Goal: Information Seeking & Learning: Learn about a topic

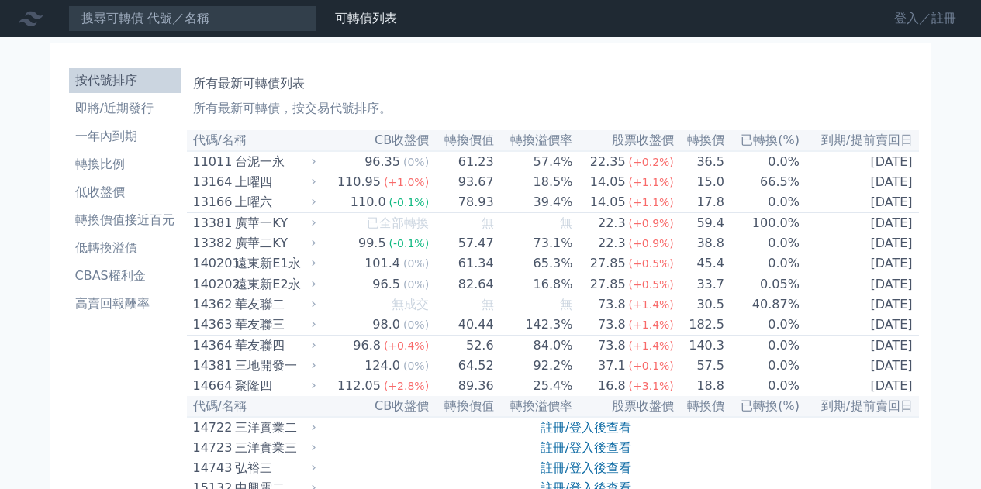
click at [916, 18] on link "登入／註冊" at bounding box center [925, 18] width 87 height 25
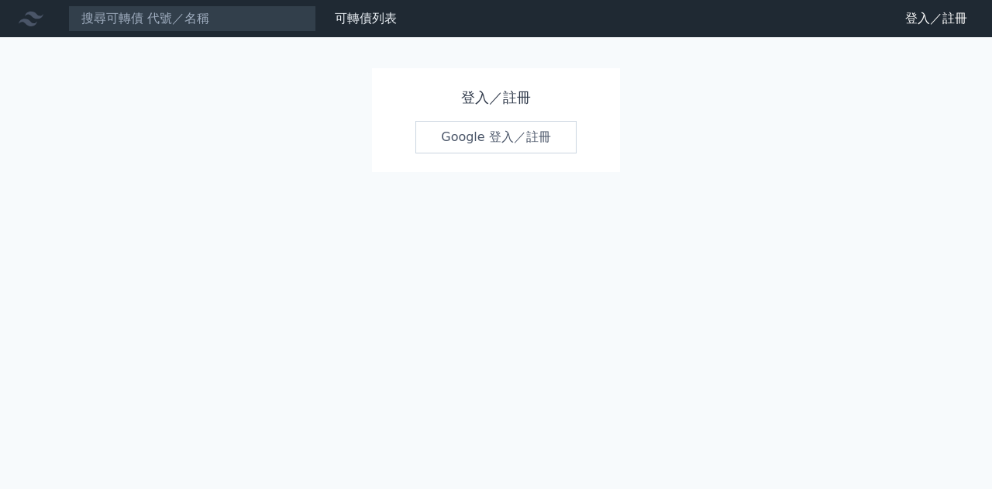
click at [471, 126] on link "Google 登入／註冊" at bounding box center [496, 137] width 161 height 33
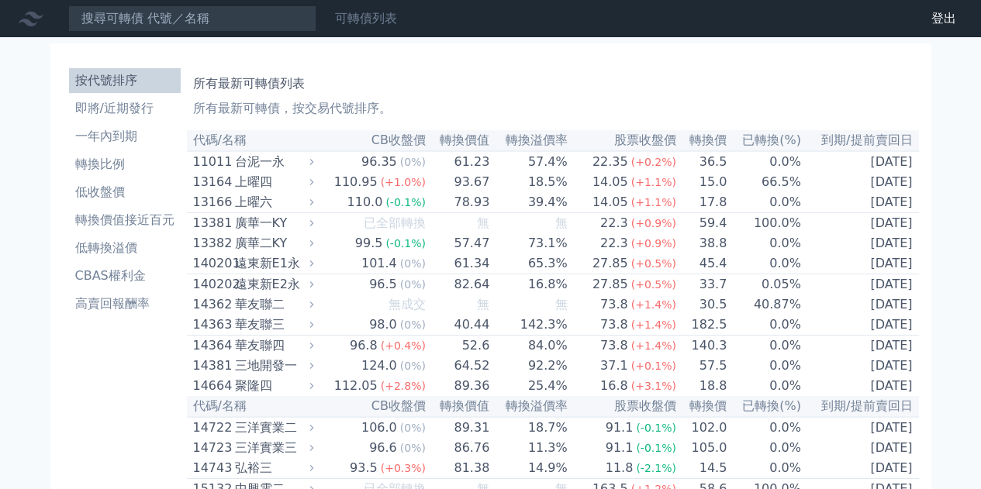
click at [362, 14] on link "可轉債列表" at bounding box center [366, 18] width 62 height 15
click at [654, 139] on th "股票收盤價" at bounding box center [622, 140] width 109 height 21
click at [681, 139] on th "轉換價" at bounding box center [702, 140] width 50 height 21
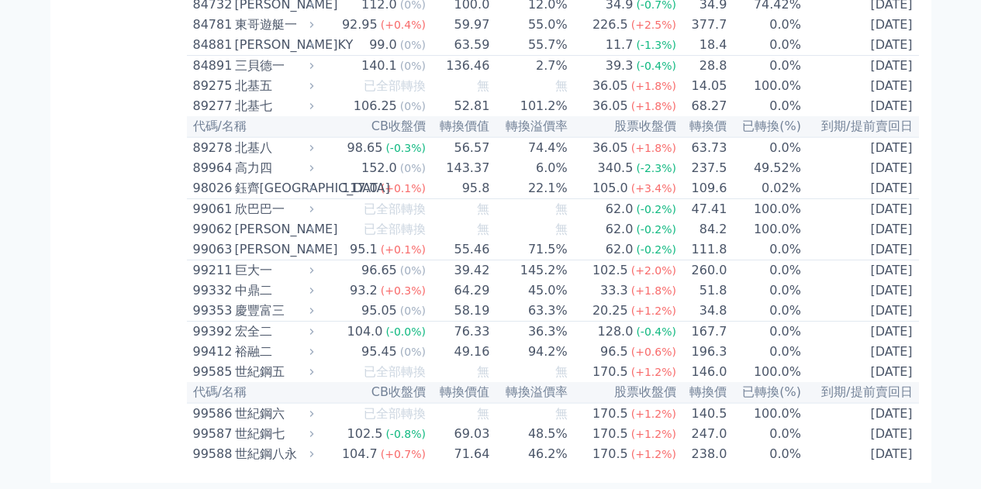
scroll to position [9195, 0]
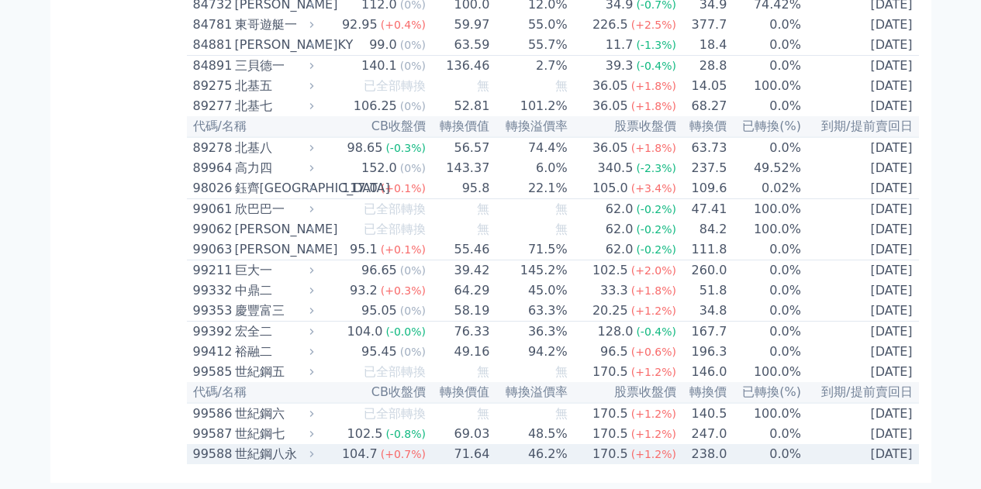
drag, startPoint x: 198, startPoint y: 141, endPoint x: 909, endPoint y: 464, distance: 780.7
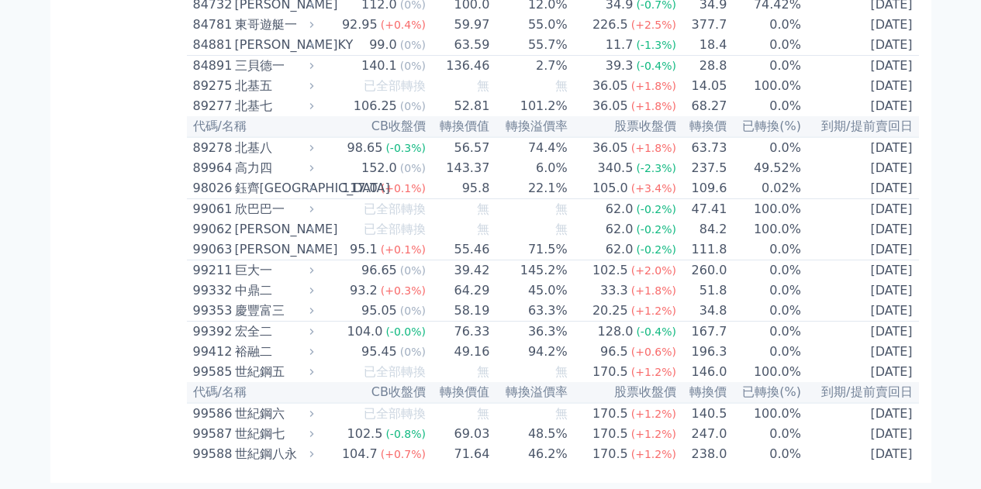
scroll to position [8767, 0]
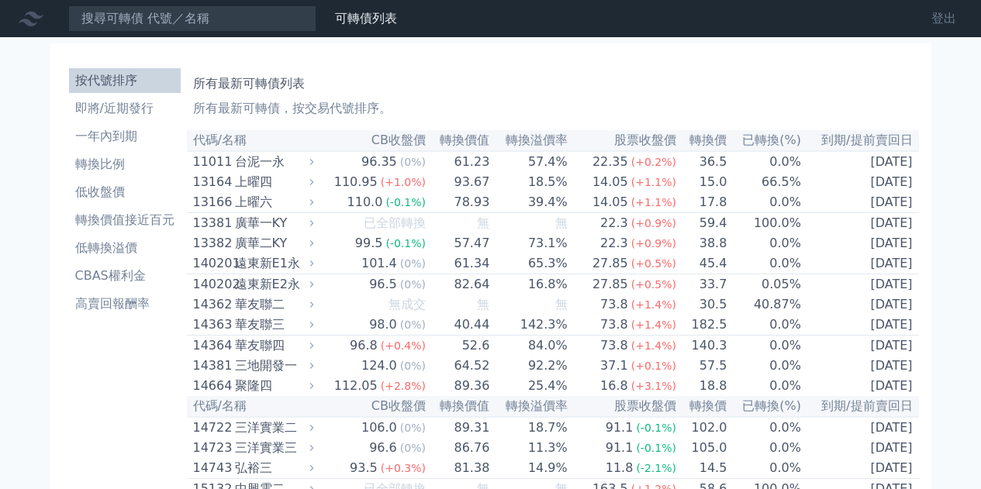
click at [945, 22] on link "登出" at bounding box center [944, 18] width 50 height 25
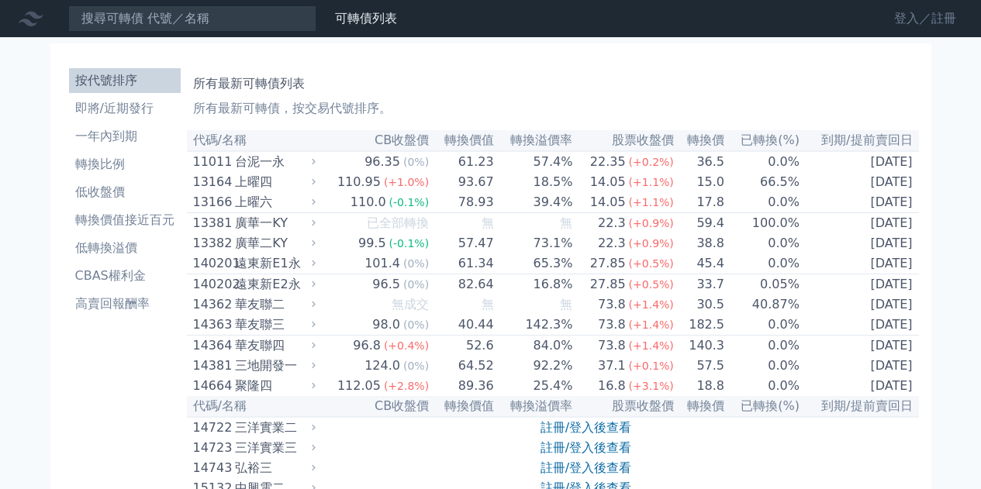
click at [926, 19] on link "登入／註冊" at bounding box center [925, 18] width 87 height 25
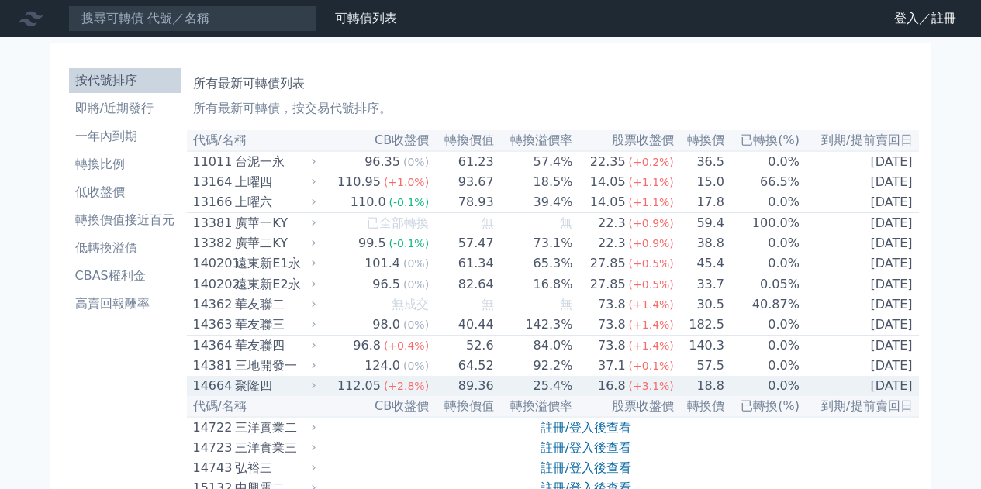
drag, startPoint x: 192, startPoint y: 139, endPoint x: 913, endPoint y: 403, distance: 768.0
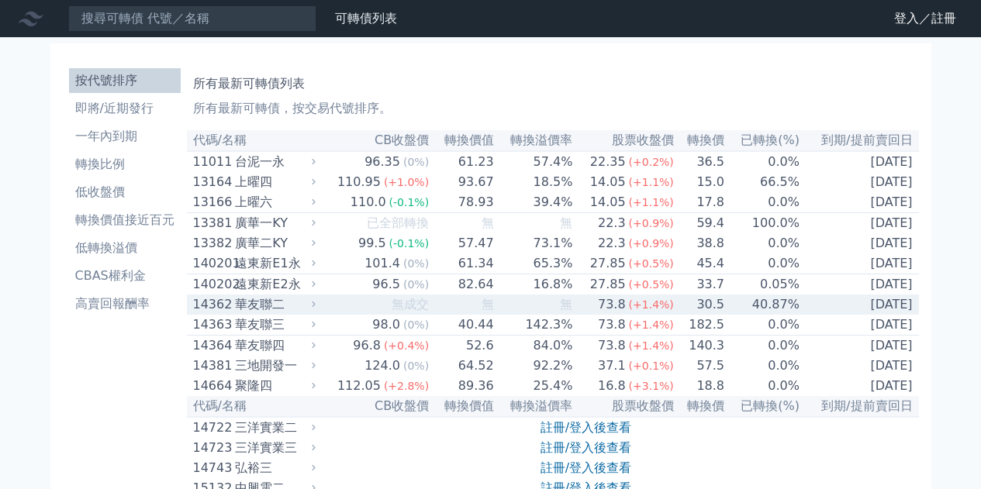
copy table "lo/ip DOlor sita conse adipi eli sed(%) do/eiusm 40615 temp 20.42 (4%) 29.13 25…"
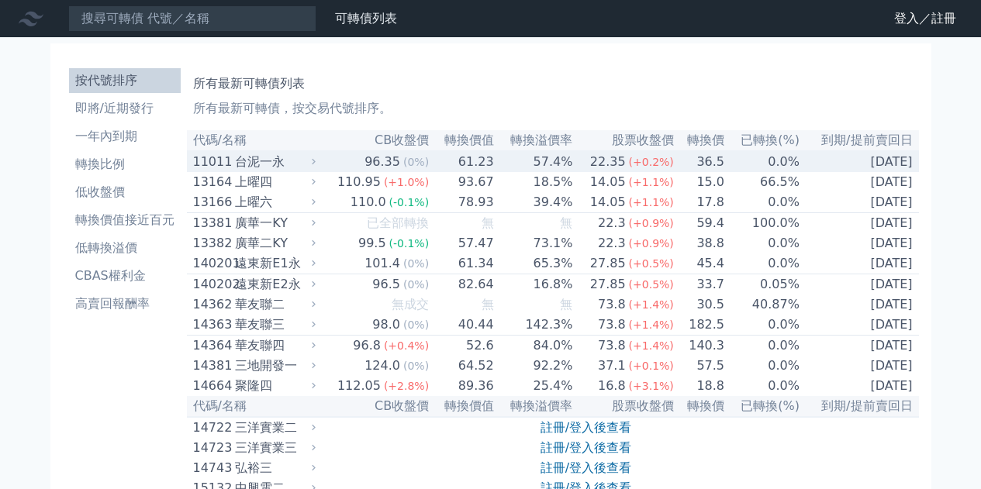
click at [363, 179] on div "110.95" at bounding box center [359, 182] width 50 height 19
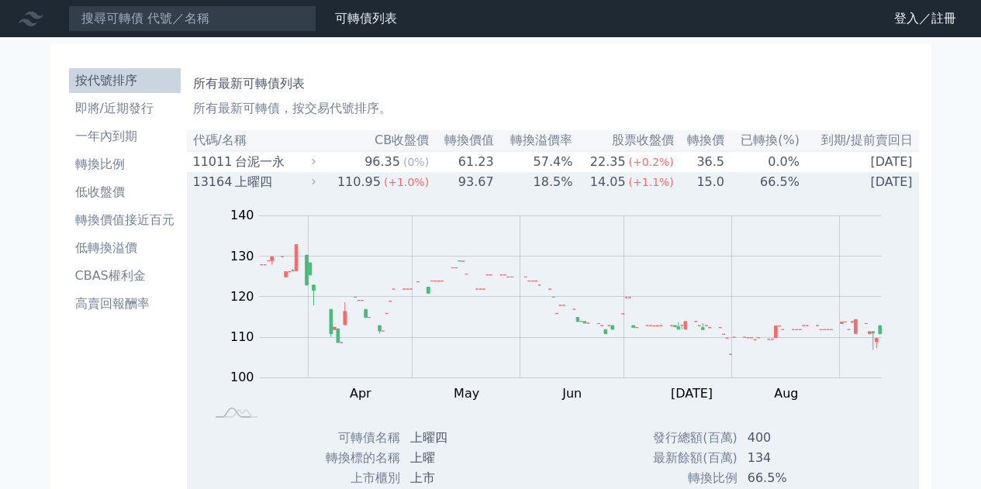
click at [355, 184] on div "110.95" at bounding box center [359, 182] width 50 height 19
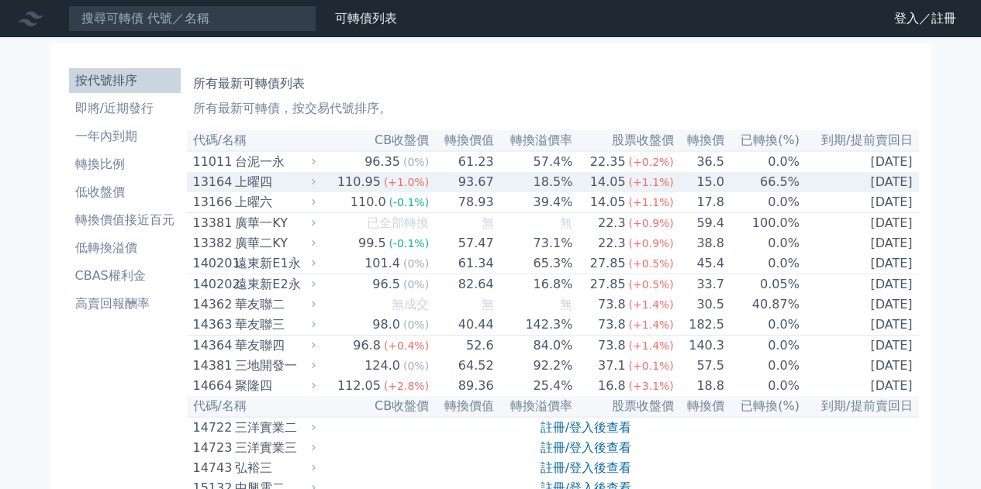
click at [355, 184] on div "110.95" at bounding box center [359, 182] width 50 height 19
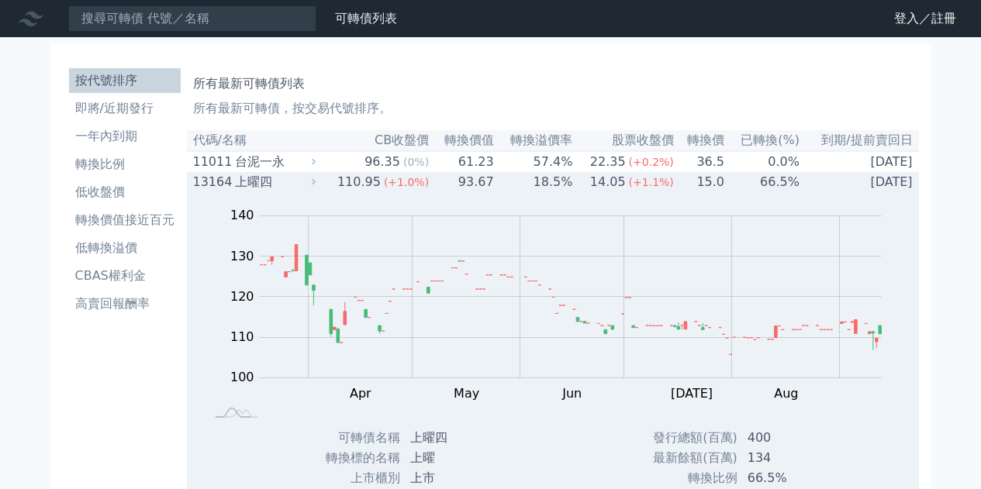
click at [355, 184] on div "110.95" at bounding box center [359, 182] width 50 height 19
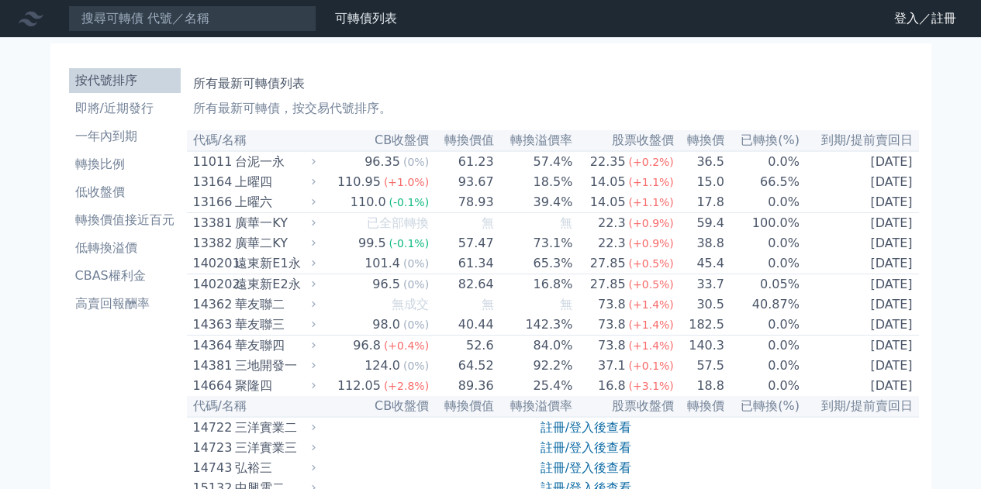
click at [419, 131] on th "CB收盤價" at bounding box center [374, 140] width 110 height 21
drag, startPoint x: 315, startPoint y: 108, endPoint x: 413, endPoint y: 109, distance: 98.5
click at [413, 109] on p "所有最新可轉債，按交易代號排序。" at bounding box center [552, 108] width 719 height 19
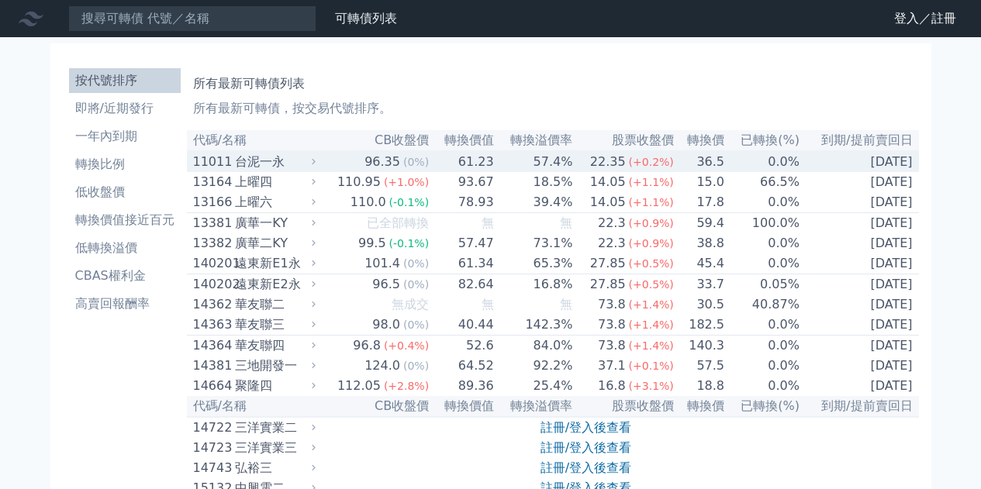
click at [293, 163] on div "台泥一永" at bounding box center [273, 162] width 77 height 19
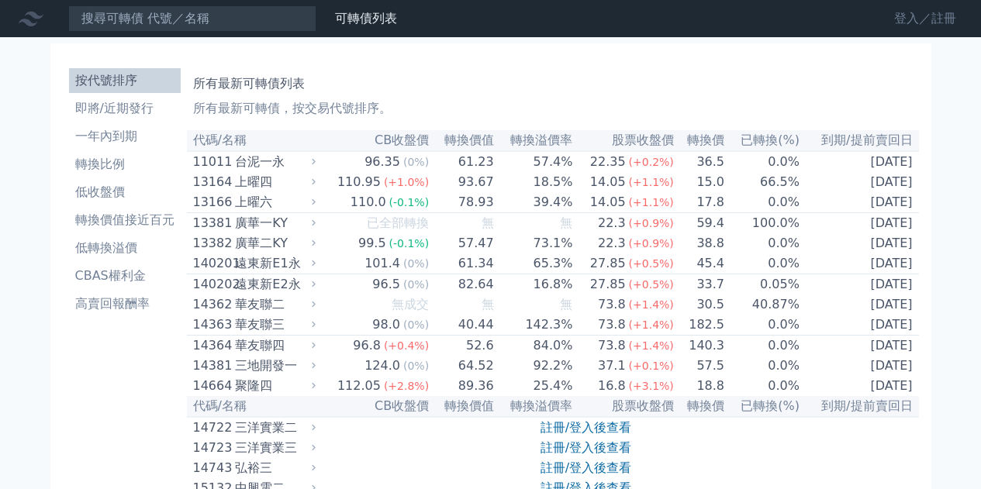
click at [930, 19] on link "登入／註冊" at bounding box center [925, 18] width 87 height 25
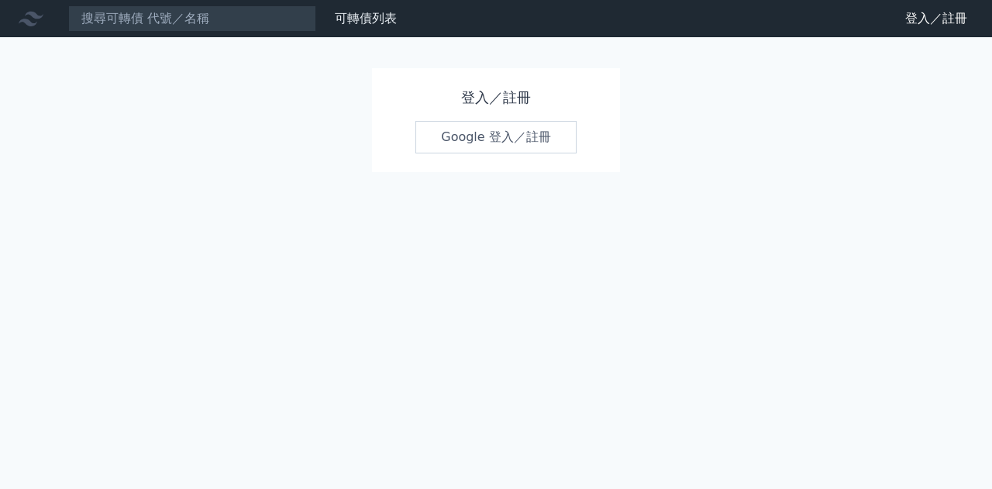
click at [526, 130] on link "Google 登入／註冊" at bounding box center [496, 137] width 161 height 33
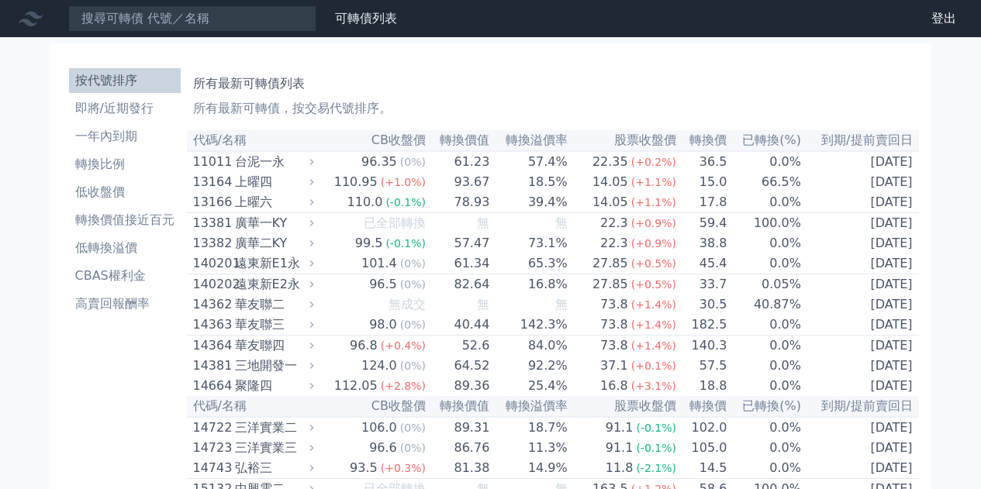
click at [405, 139] on th "CB收盤價" at bounding box center [372, 140] width 109 height 21
click at [220, 143] on th "代碼/名稱" at bounding box center [252, 140] width 131 height 21
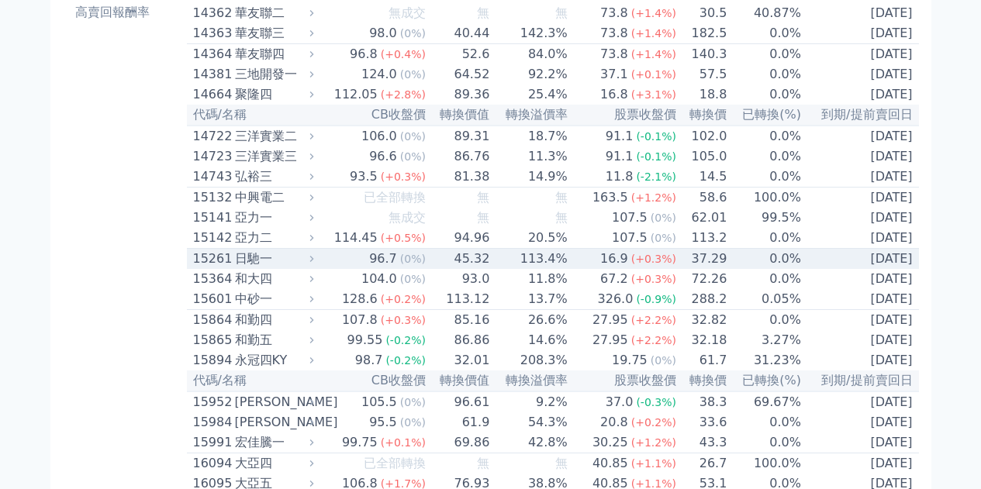
scroll to position [310, 0]
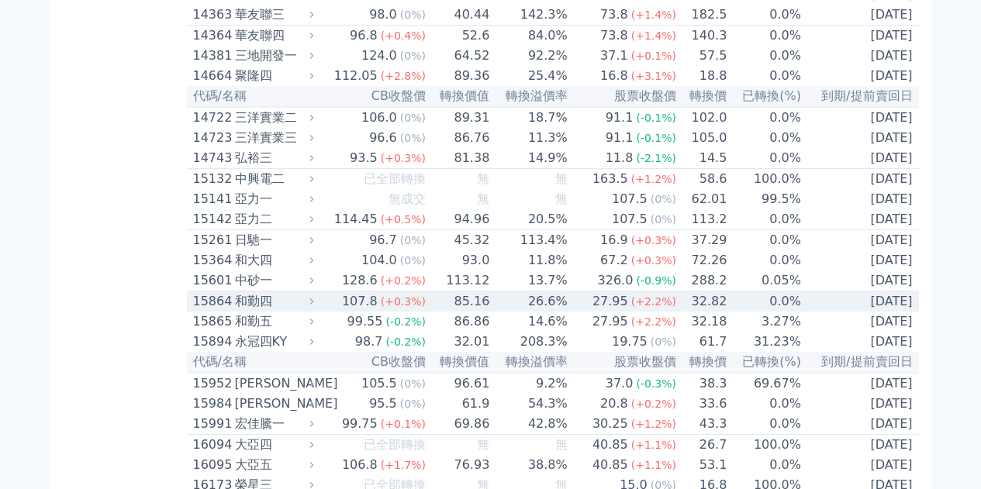
click at [267, 311] on div "和勤四" at bounding box center [273, 301] width 76 height 19
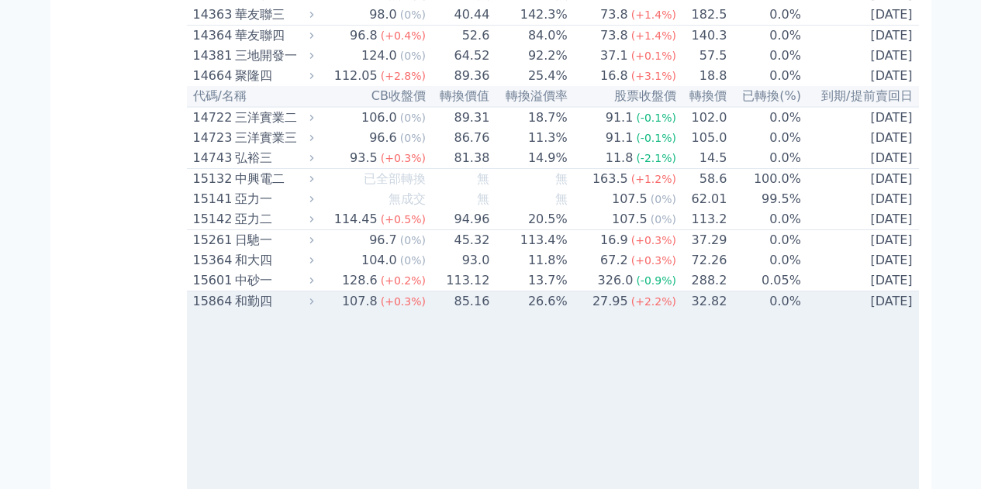
click at [267, 311] on div "和勤四" at bounding box center [273, 301] width 76 height 19
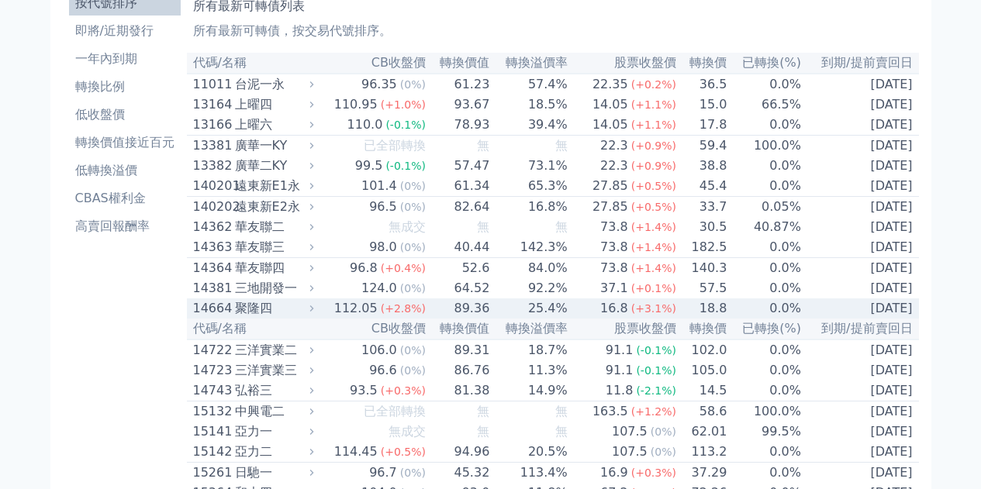
scroll to position [0, 0]
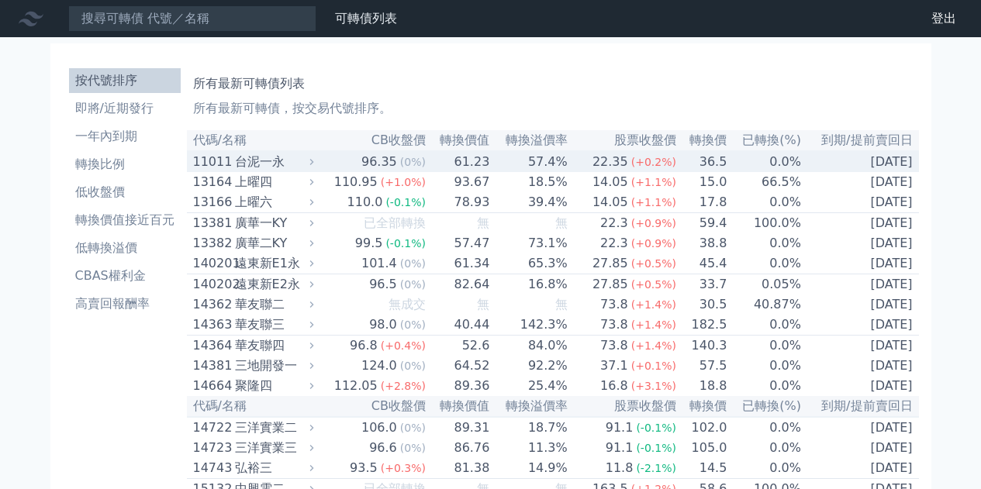
click at [291, 158] on div "台泥一永" at bounding box center [273, 162] width 76 height 19
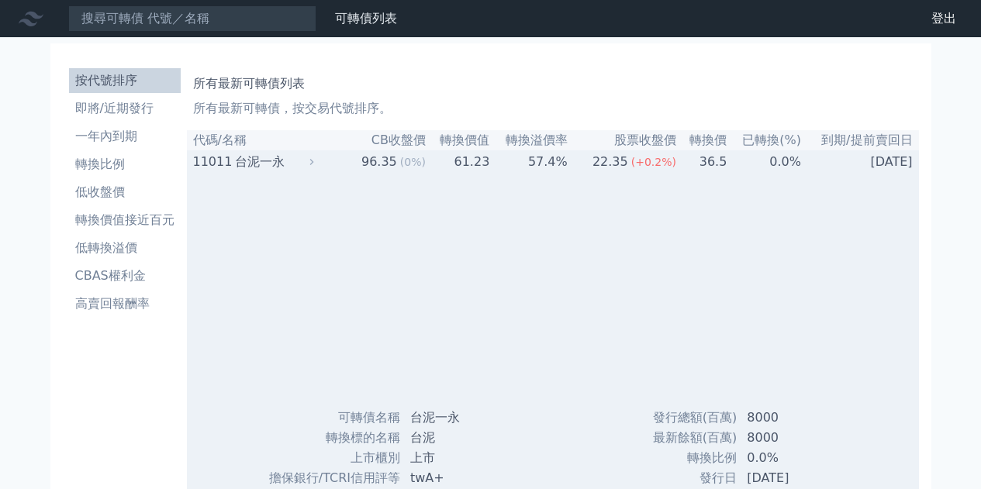
click at [291, 158] on div "台泥一永" at bounding box center [273, 162] width 76 height 19
click at [275, 160] on div "台泥一永" at bounding box center [273, 162] width 76 height 19
click at [456, 113] on p "所有最新可轉債，按交易代號排序。" at bounding box center [552, 108] width 719 height 19
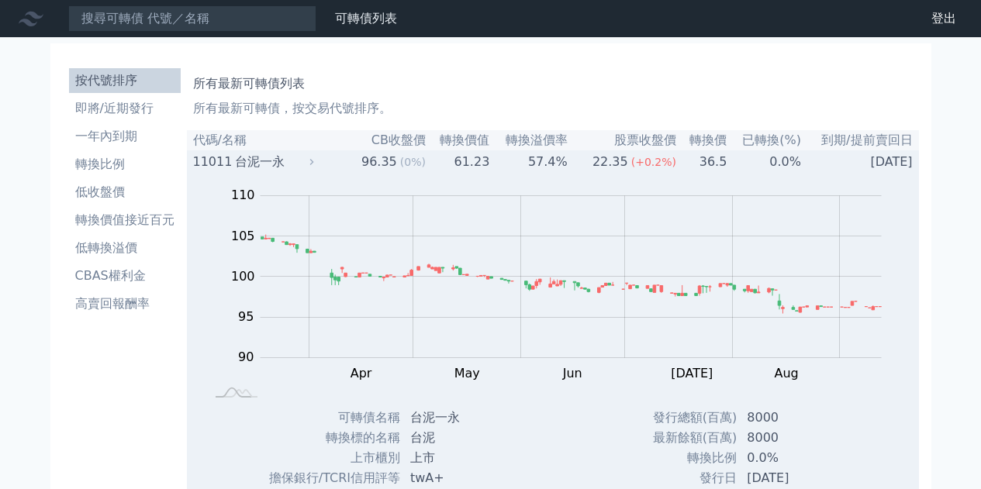
click at [316, 165] on icon at bounding box center [311, 162] width 10 height 10
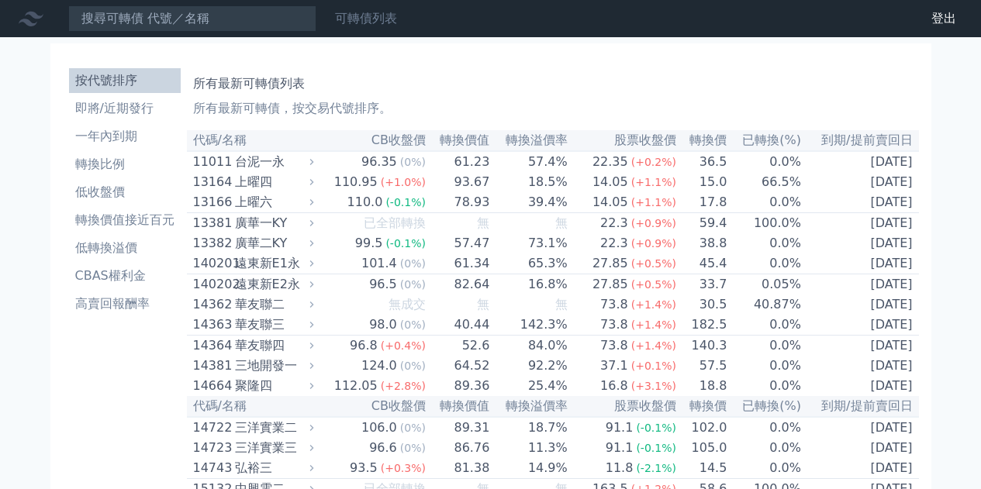
click at [372, 12] on link "可轉債列表" at bounding box center [366, 18] width 62 height 15
click at [137, 222] on li "轉換價值接近百元" at bounding box center [125, 220] width 112 height 19
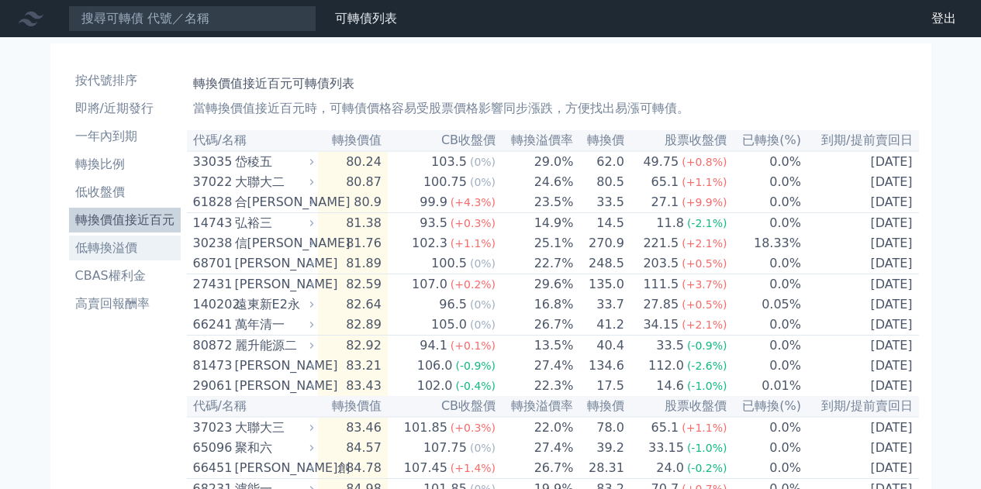
click at [116, 249] on li "低轉換溢價" at bounding box center [125, 248] width 112 height 19
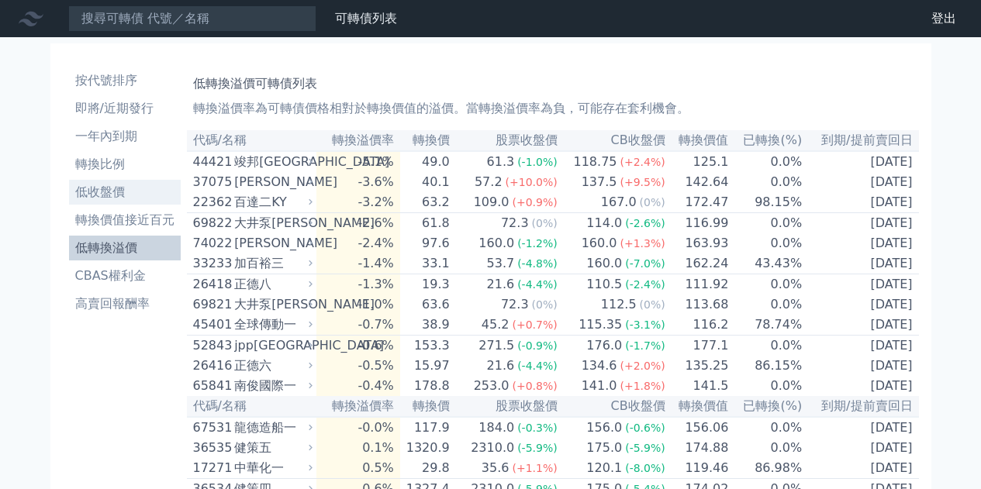
click at [113, 195] on li "低收盤價" at bounding box center [125, 192] width 112 height 19
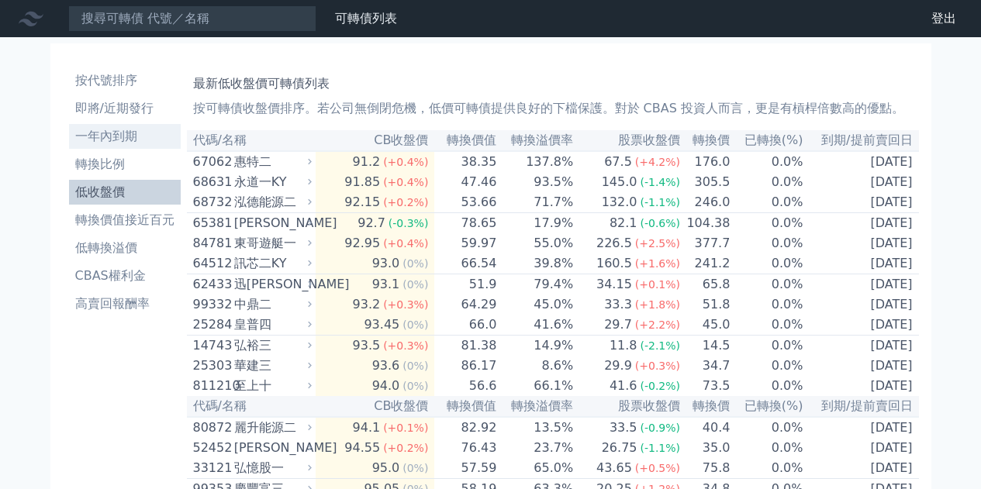
click at [117, 130] on li "一年內到期" at bounding box center [125, 136] width 112 height 19
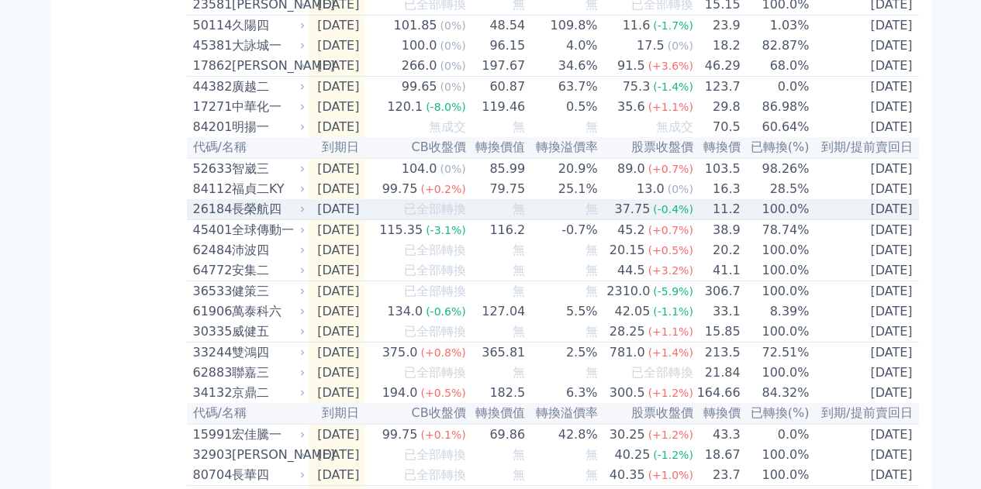
scroll to position [543, 0]
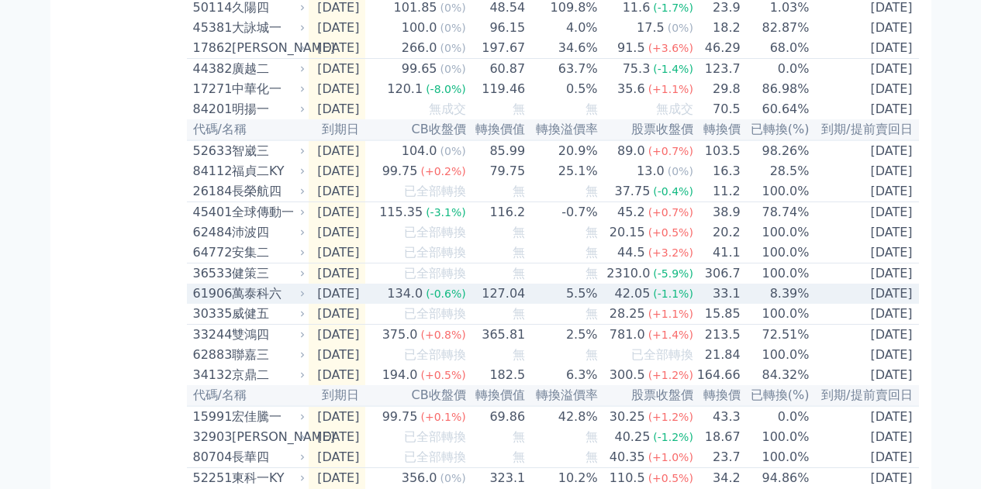
click at [209, 303] on div "61906" at bounding box center [210, 294] width 35 height 19
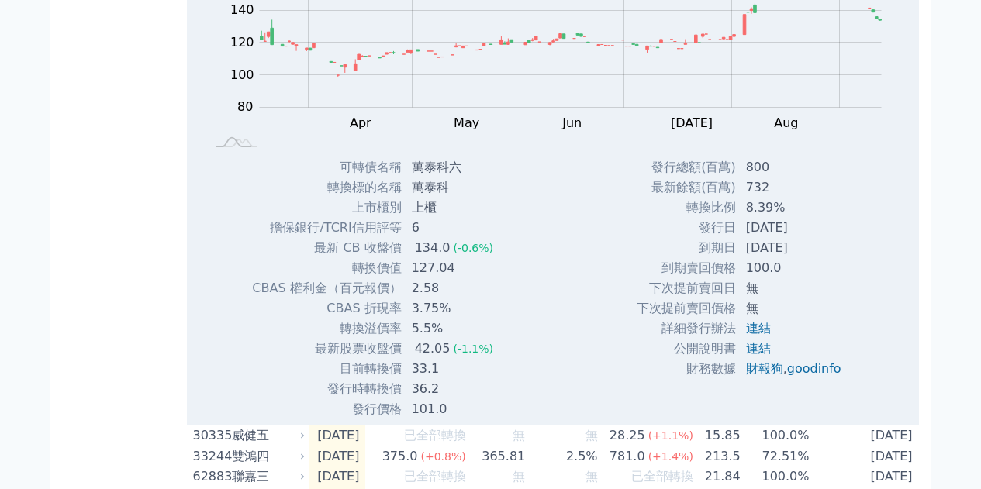
scroll to position [1008, 0]
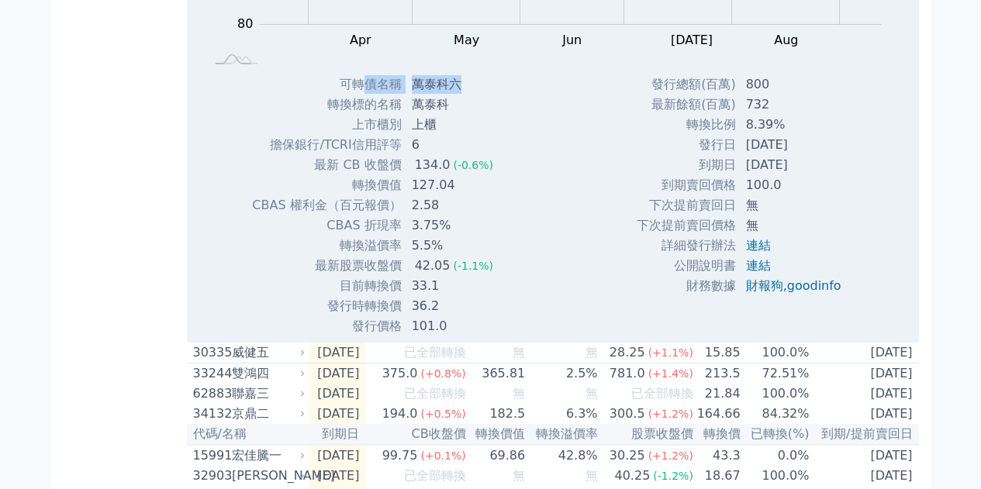
drag, startPoint x: 367, startPoint y: 133, endPoint x: 464, endPoint y: 140, distance: 97.1
click at [464, 95] on tr "可轉債名稱 萬泰科六" at bounding box center [378, 84] width 254 height 20
click at [464, 95] on td "萬泰科六" at bounding box center [453, 84] width 103 height 20
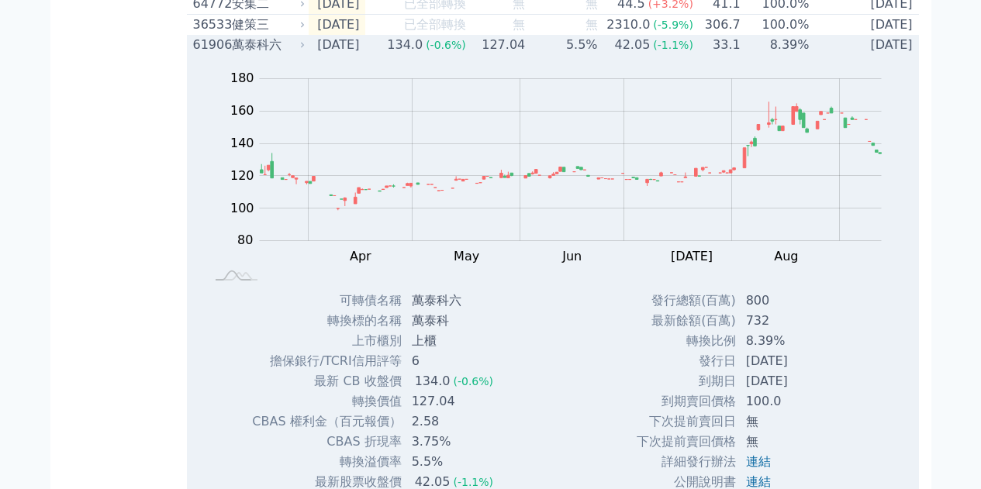
scroll to position [775, 0]
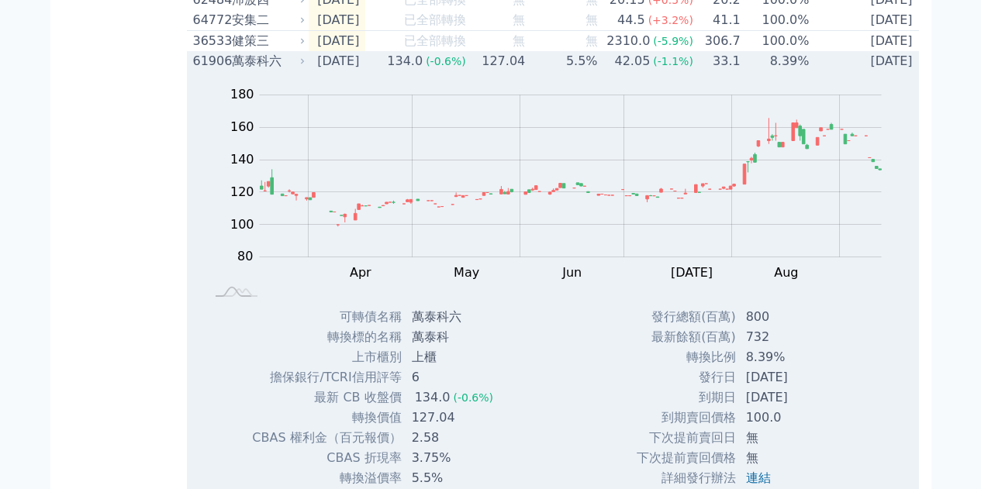
click at [261, 71] on div "萬泰科六" at bounding box center [267, 61] width 71 height 19
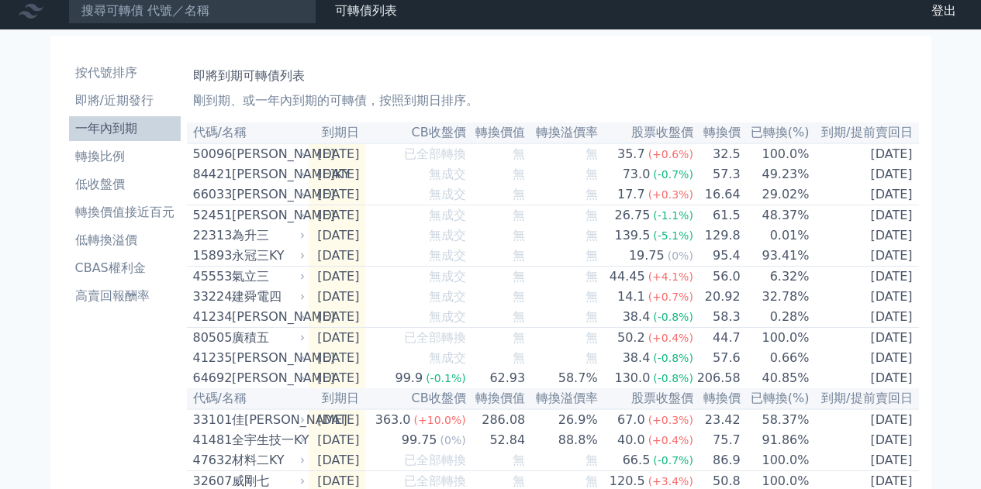
scroll to position [0, 0]
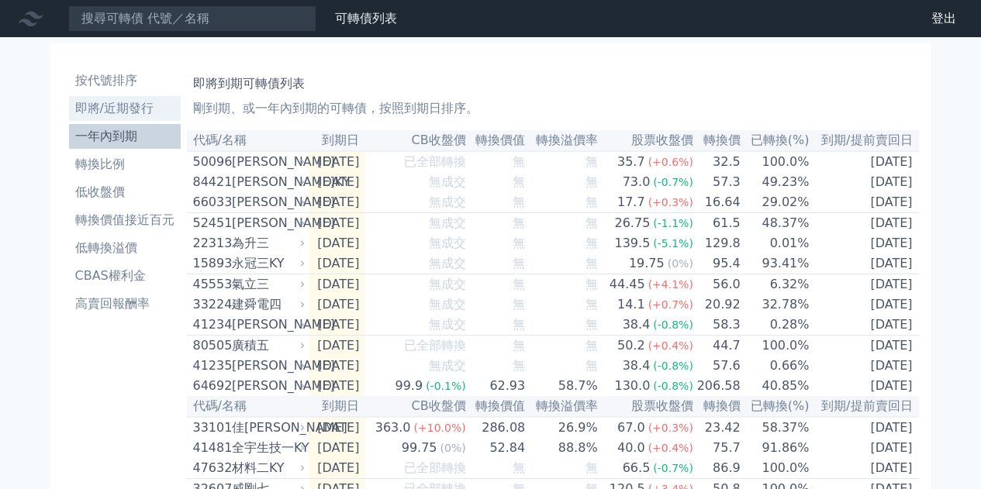
click at [147, 107] on li "即將/近期發行" at bounding box center [125, 108] width 112 height 19
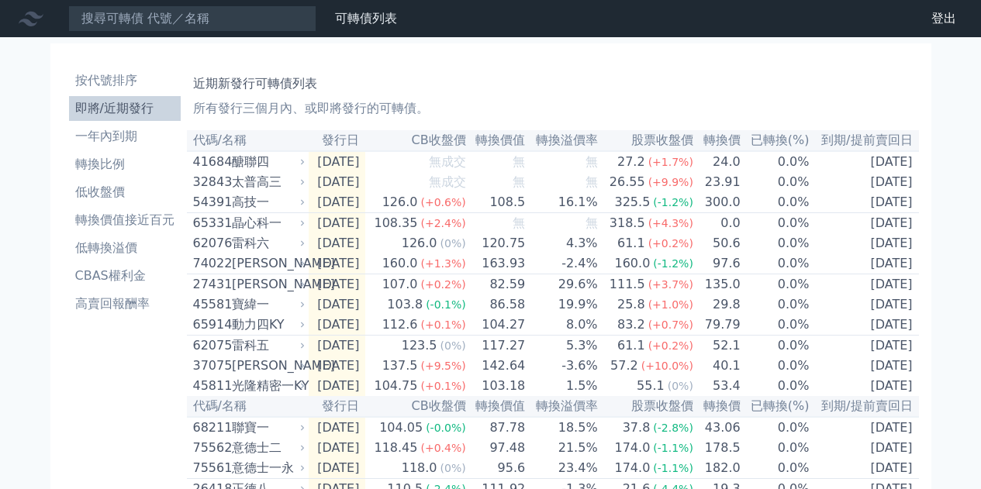
click at [366, 138] on th "發行日" at bounding box center [337, 140] width 57 height 21
click at [366, 144] on th "發行日" at bounding box center [337, 140] width 57 height 21
click at [42, 20] on icon at bounding box center [31, 18] width 25 height 25
click at [34, 3] on nav "可轉債列表 財務數據 可轉債列表 財務數據 登出 登出" at bounding box center [490, 18] width 981 height 37
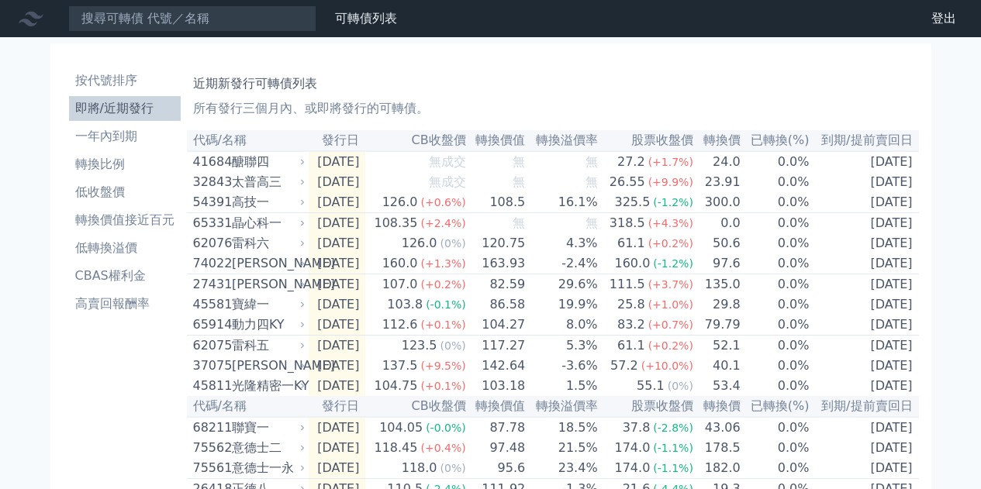
click at [0, 0] on div "財務數據" at bounding box center [0, 0] width 0 height 0
click at [0, 0] on link "財務數據" at bounding box center [0, 0] width 0 height 0
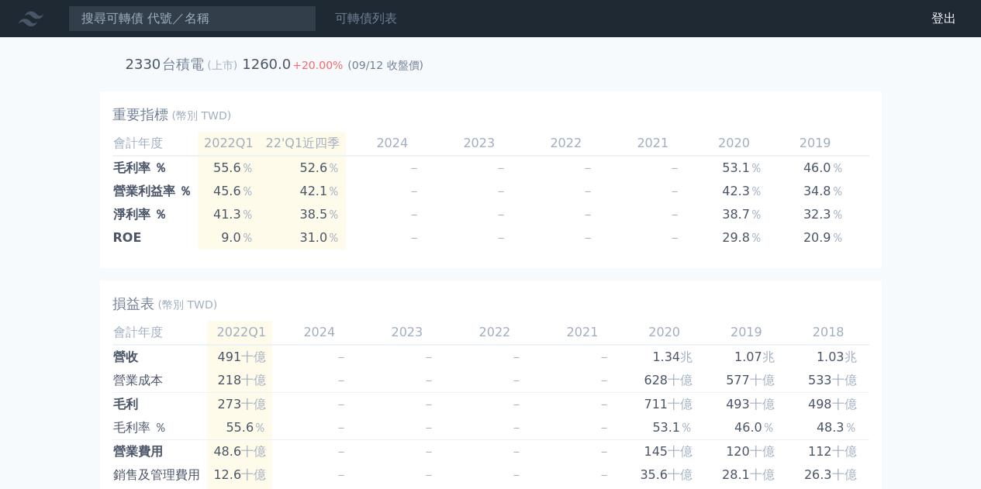
click at [383, 22] on link "可轉債列表" at bounding box center [366, 18] width 62 height 15
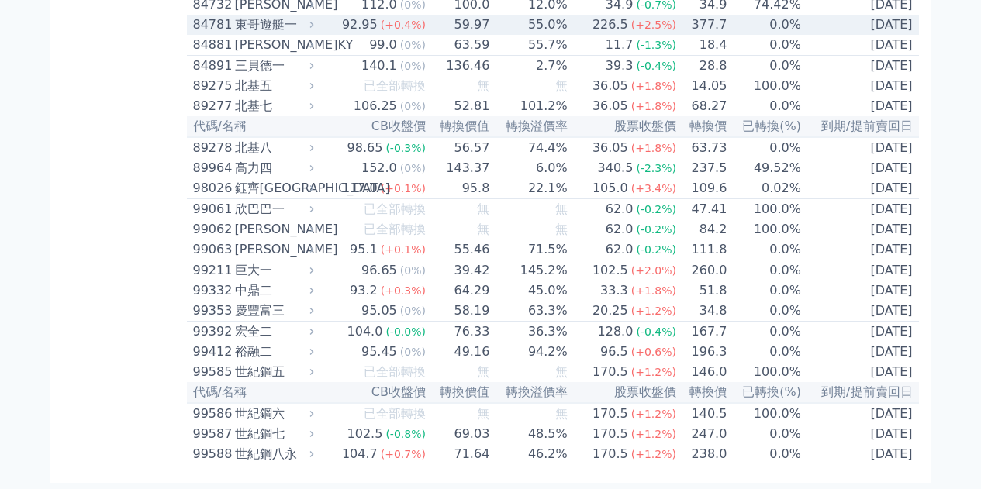
scroll to position [8808, 0]
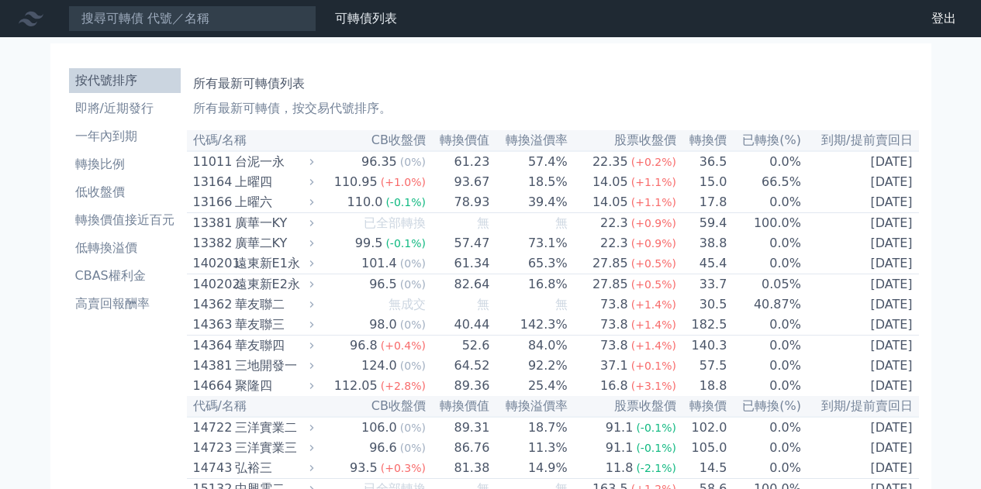
click at [213, 16] on input at bounding box center [192, 18] width 248 height 26
type input "ㄋ"
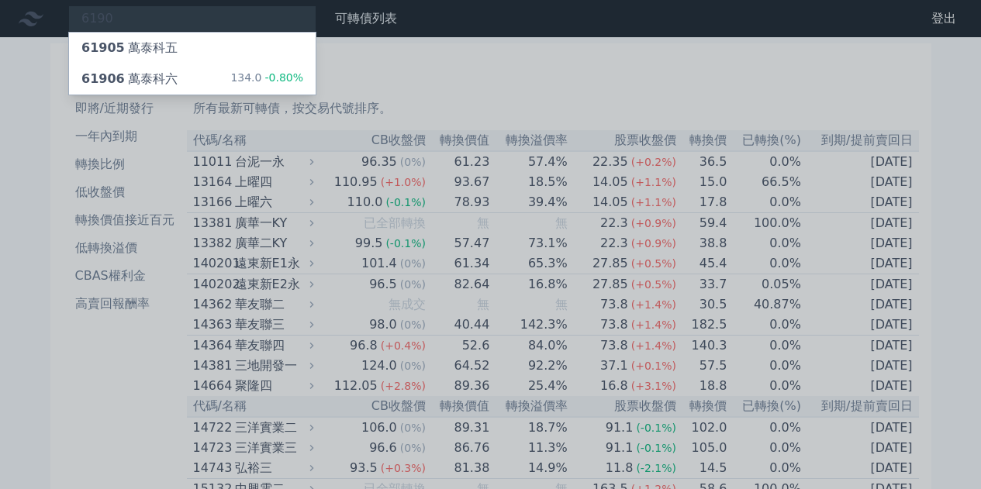
type input "6190"
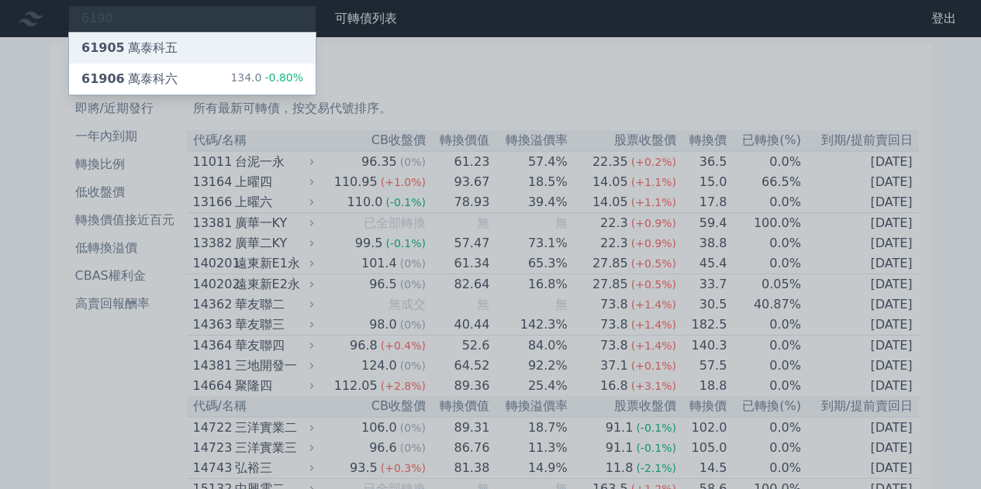
click at [229, 41] on div "61905 萬泰科五" at bounding box center [192, 48] width 247 height 31
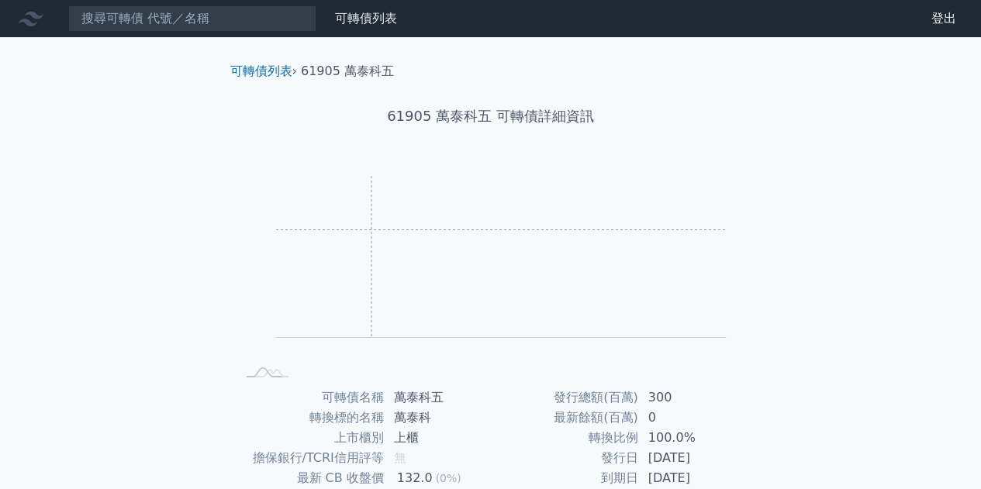
scroll to position [78, 0]
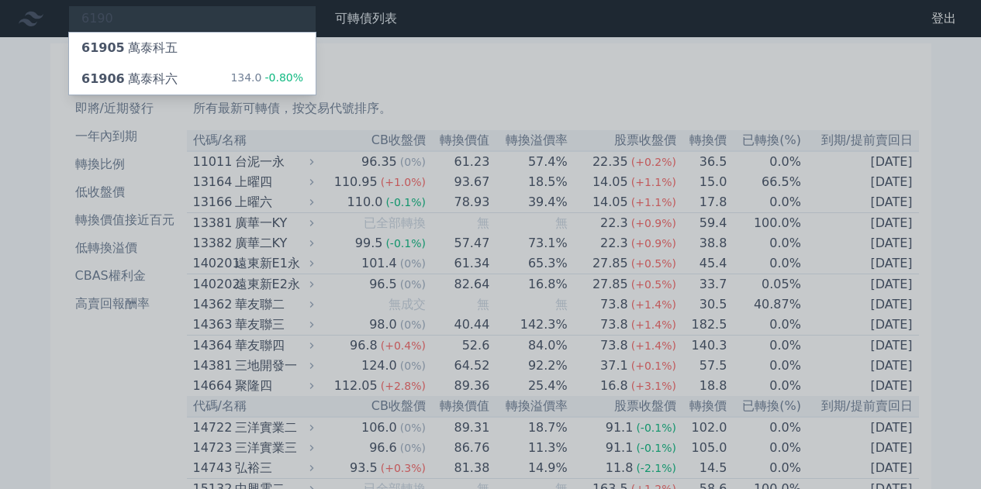
click at [381, 72] on div at bounding box center [490, 244] width 981 height 489
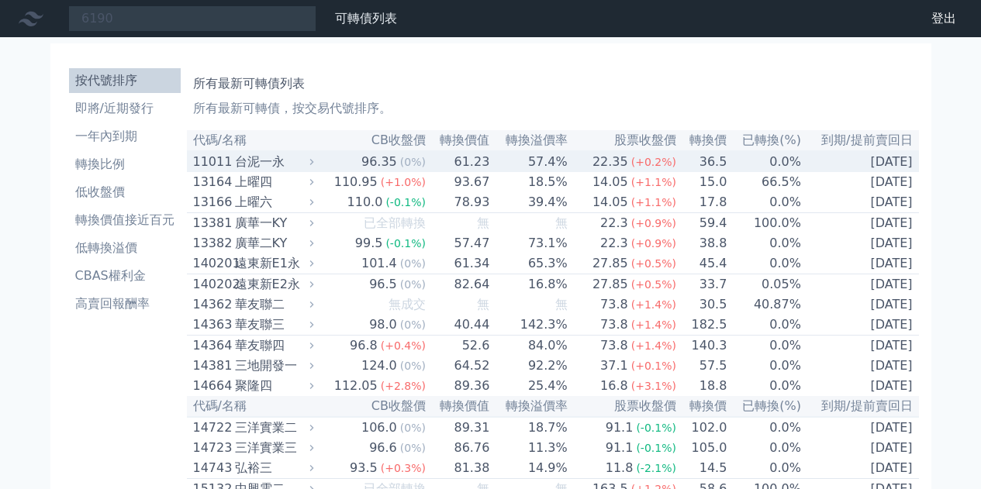
click at [264, 166] on div "台泥一永" at bounding box center [273, 162] width 76 height 19
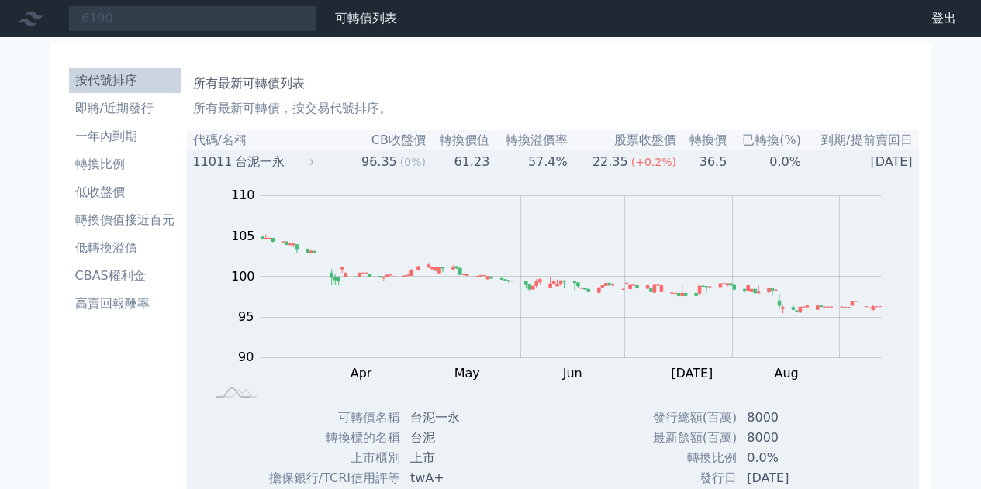
scroll to position [155, 0]
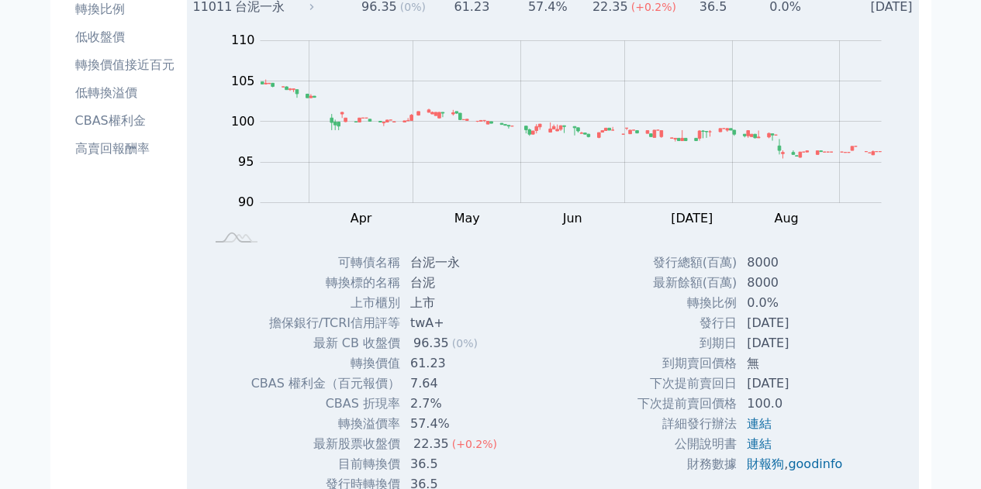
click at [273, 12] on div "台泥一永" at bounding box center [273, 7] width 76 height 19
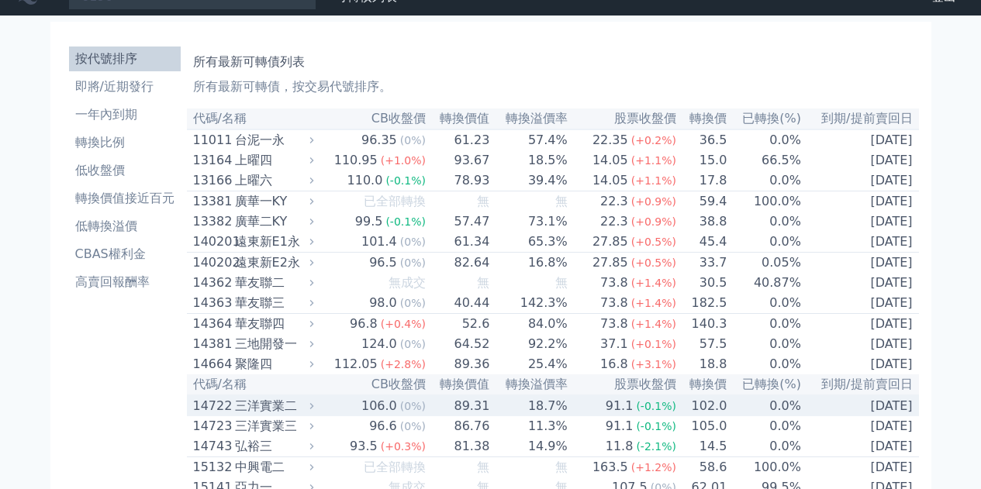
scroll to position [0, 0]
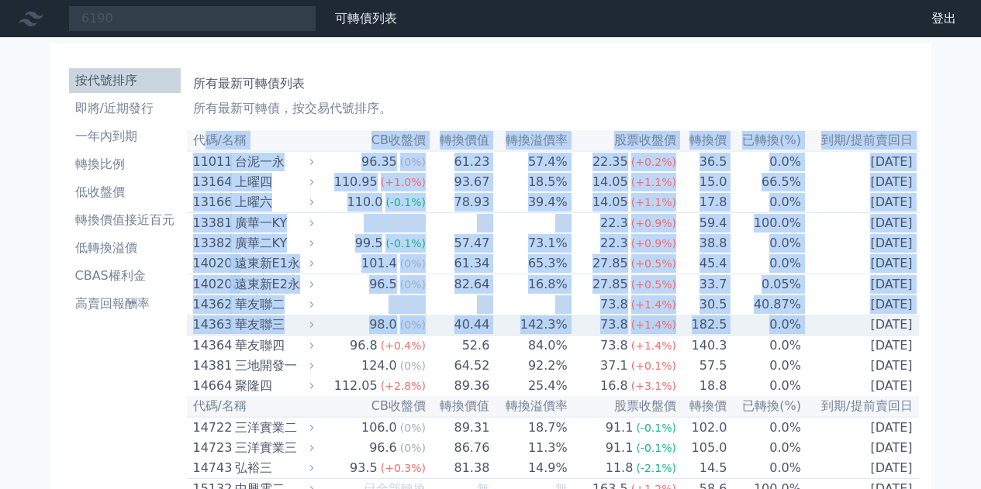
drag, startPoint x: 199, startPoint y: 142, endPoint x: 817, endPoint y: 336, distance: 647.6
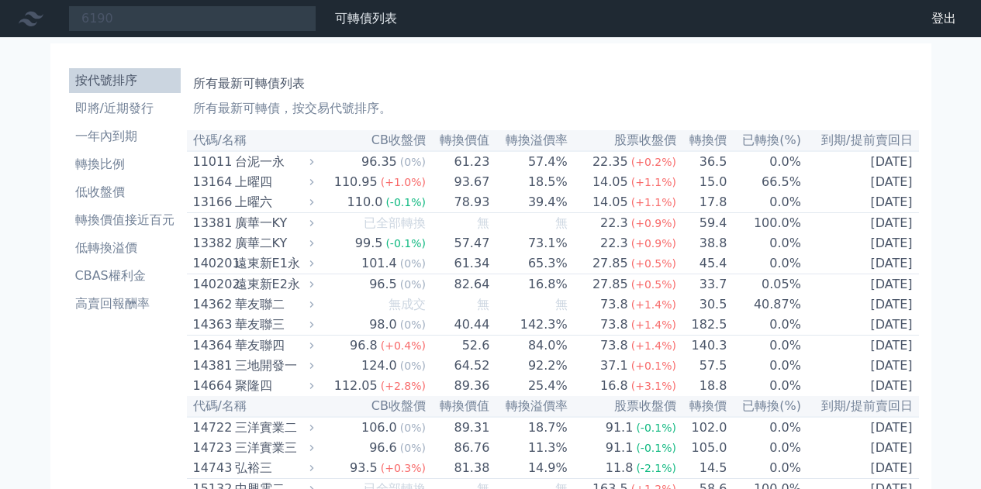
click at [521, 92] on h1 "所有最新可轉債列表" at bounding box center [552, 83] width 719 height 19
drag, startPoint x: 196, startPoint y: 140, endPoint x: 923, endPoint y: 271, distance: 738.2
copy table
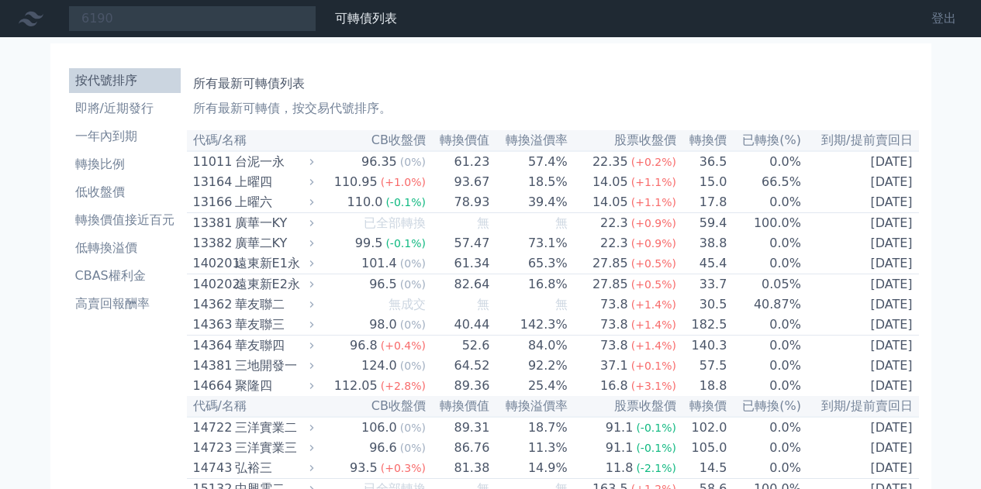
click at [937, 19] on link "登出" at bounding box center [944, 18] width 50 height 25
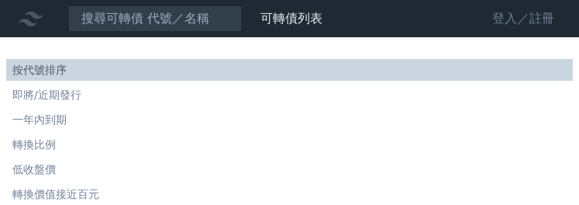
click at [525, 18] on link "登入／註冊" at bounding box center [523, 18] width 87 height 25
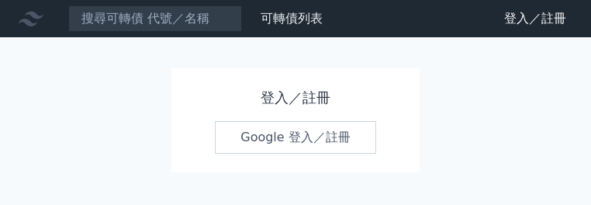
click at [297, 136] on link "Google 登入／註冊" at bounding box center [295, 137] width 161 height 33
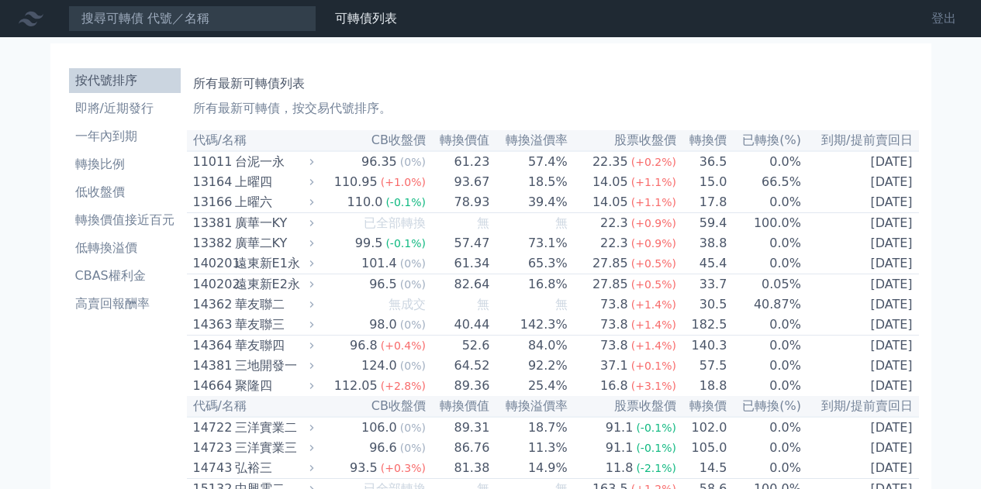
click at [943, 22] on link "登出" at bounding box center [944, 18] width 50 height 25
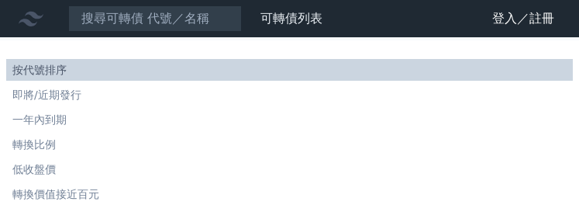
click at [534, 21] on link "登入／註冊" at bounding box center [523, 18] width 87 height 25
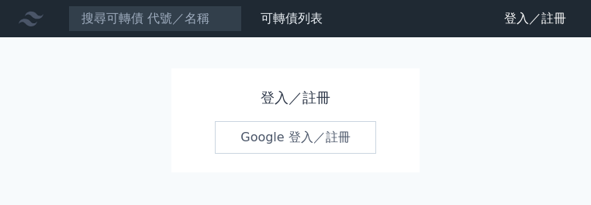
click at [297, 136] on link "Google 登入／註冊" at bounding box center [295, 137] width 161 height 33
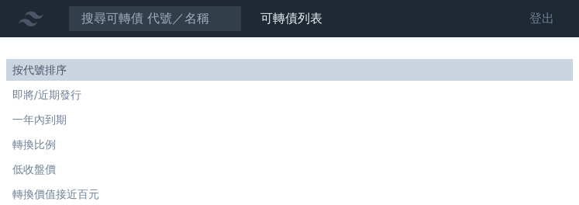
click at [537, 16] on link "登出" at bounding box center [542, 18] width 50 height 25
click at [525, 18] on link "登入／註冊" at bounding box center [523, 18] width 87 height 25
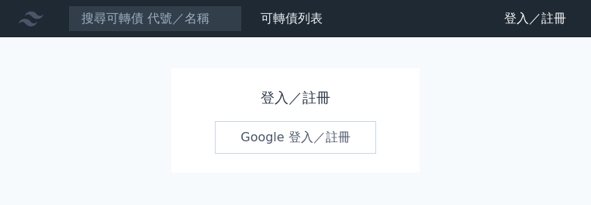
click at [297, 136] on link "Google 登入／註冊" at bounding box center [295, 137] width 161 height 33
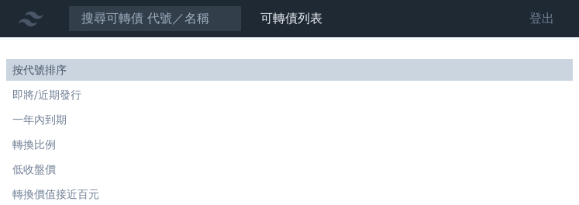
click at [541, 14] on link "登出" at bounding box center [542, 18] width 50 height 25
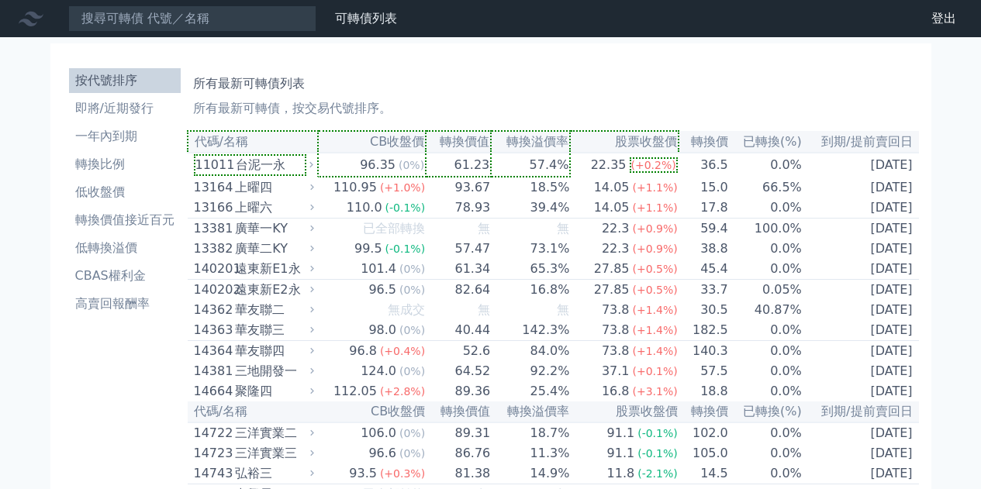
click at [455, 116] on p "所有最新可轉債，按交易代號排序。" at bounding box center [552, 108] width 719 height 19
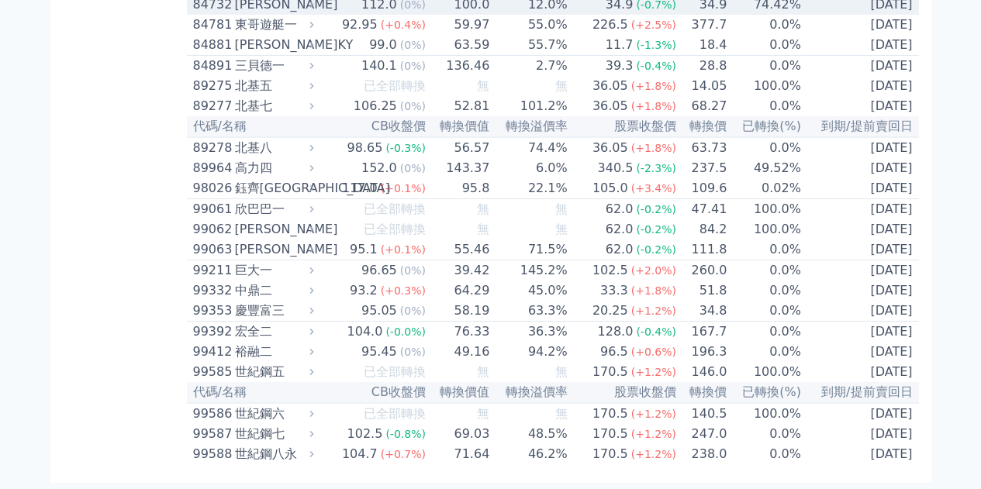
scroll to position [9195, 0]
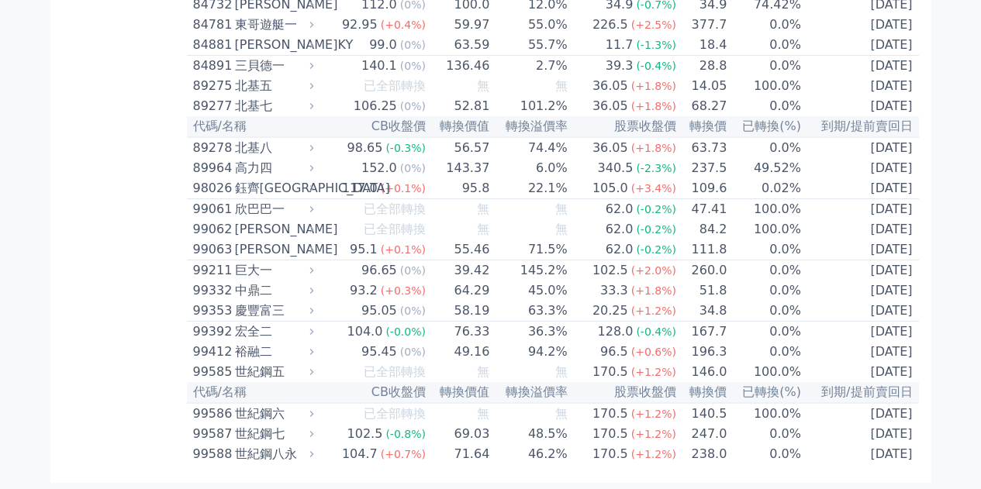
click at [397, 384] on th "CB收盤價" at bounding box center [372, 392] width 109 height 21
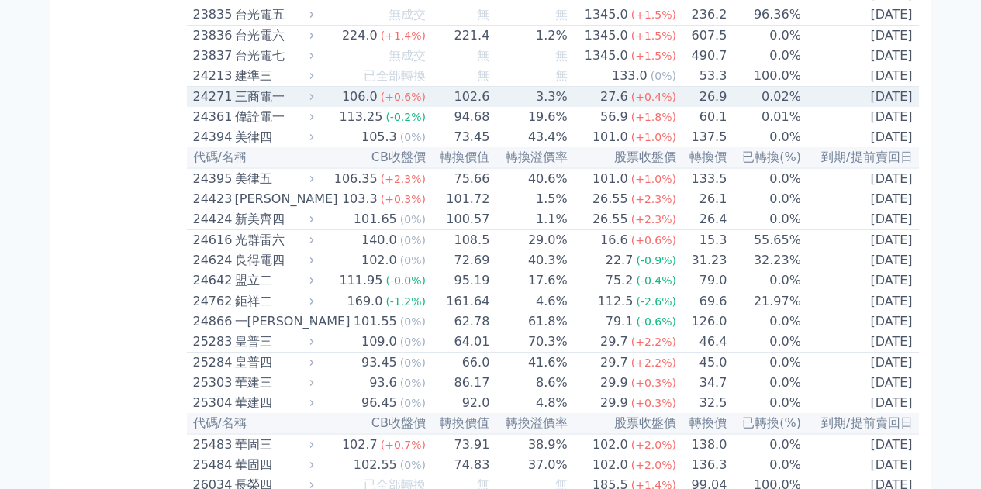
scroll to position [1318, 0]
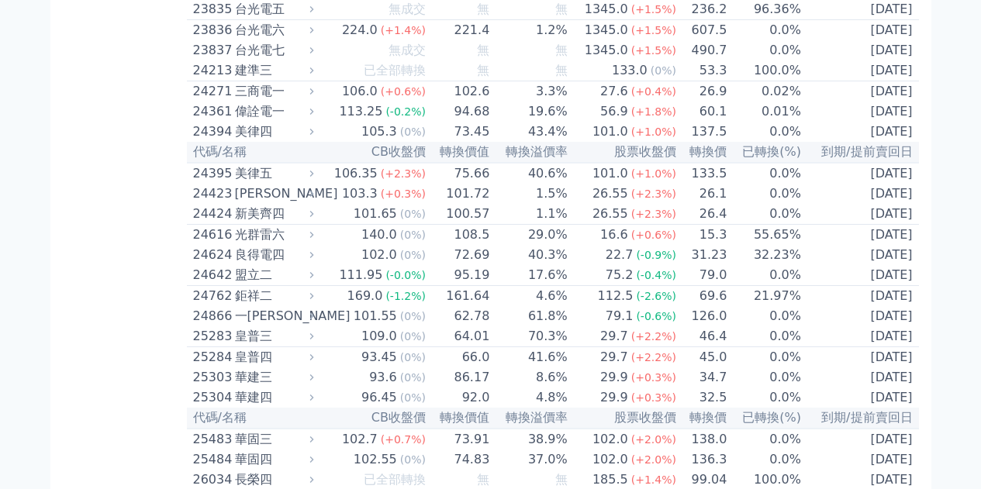
click at [410, 163] on th "CB收盤價" at bounding box center [372, 152] width 109 height 21
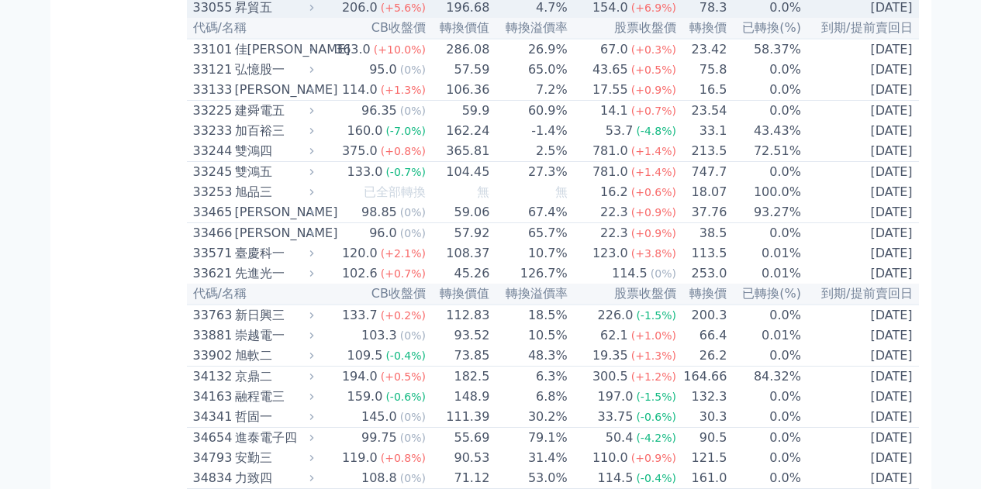
scroll to position [2791, 0]
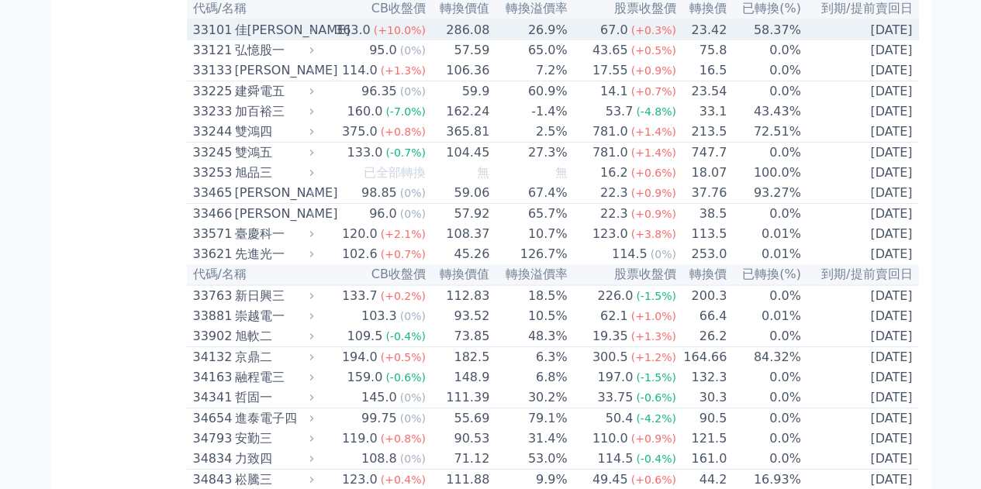
click at [311, 40] on div "佳[PERSON_NAME]" at bounding box center [273, 30] width 76 height 19
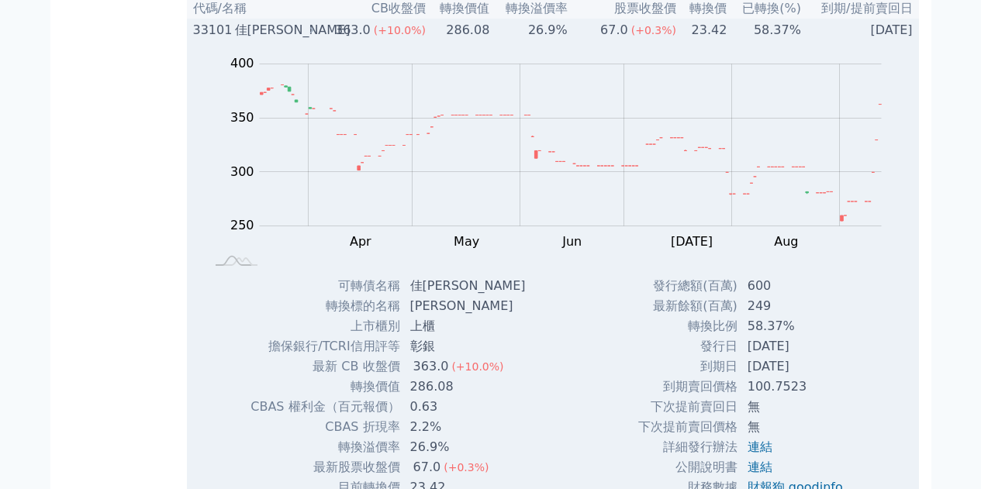
click at [311, 40] on div "佳[PERSON_NAME]" at bounding box center [273, 30] width 76 height 19
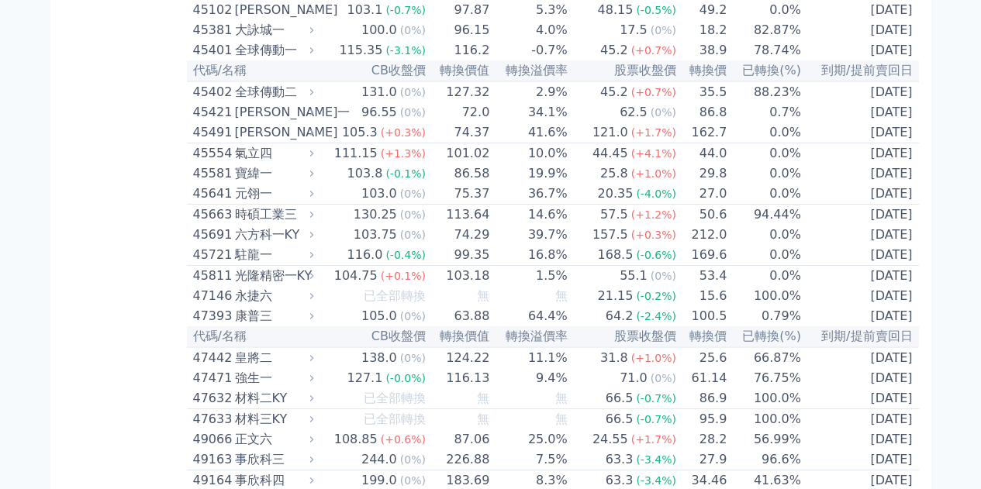
scroll to position [4342, 0]
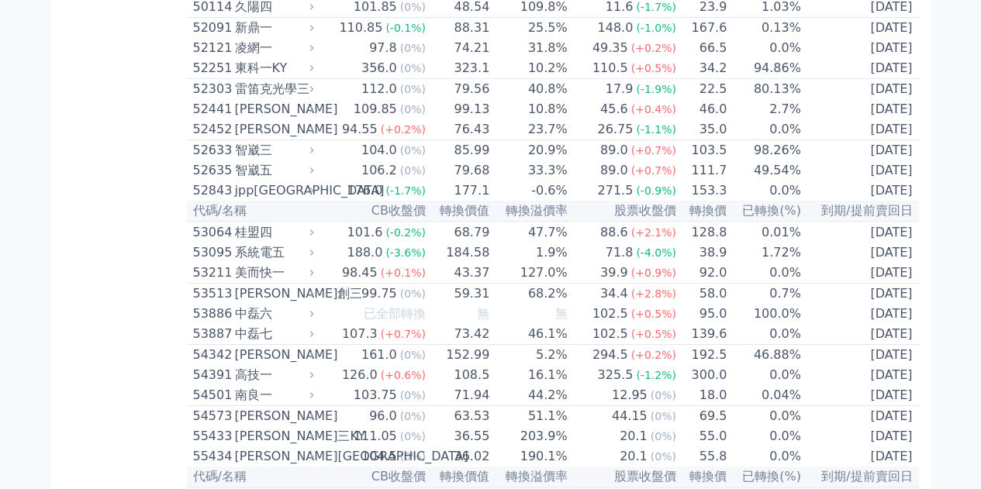
scroll to position [5505, 0]
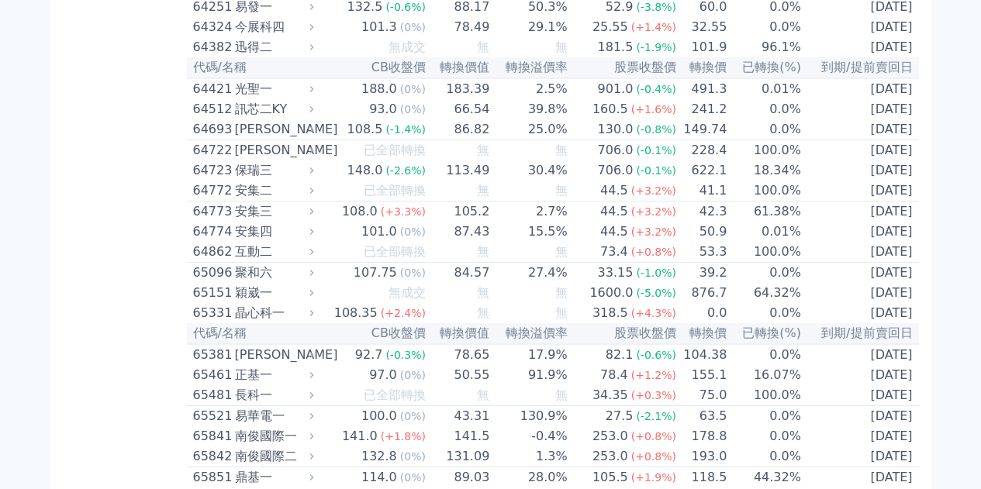
scroll to position [6978, 0]
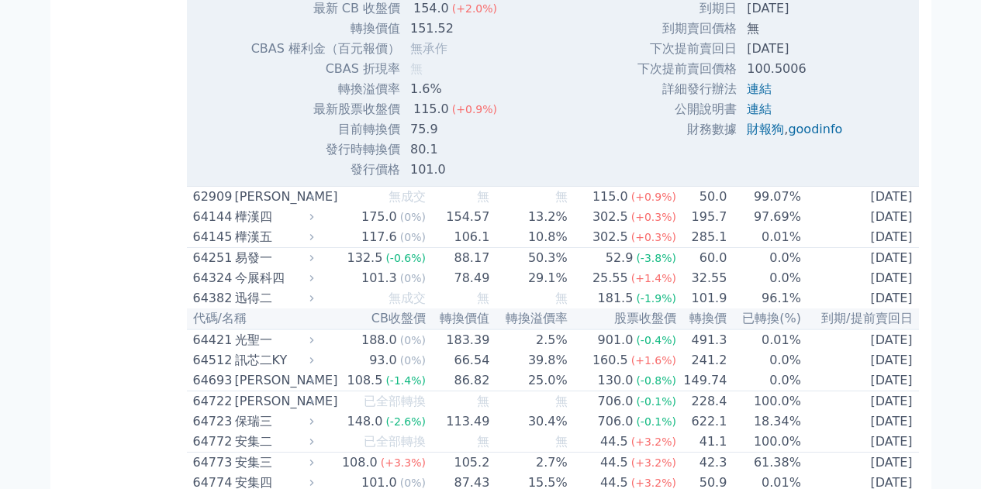
scroll to position [7133, 0]
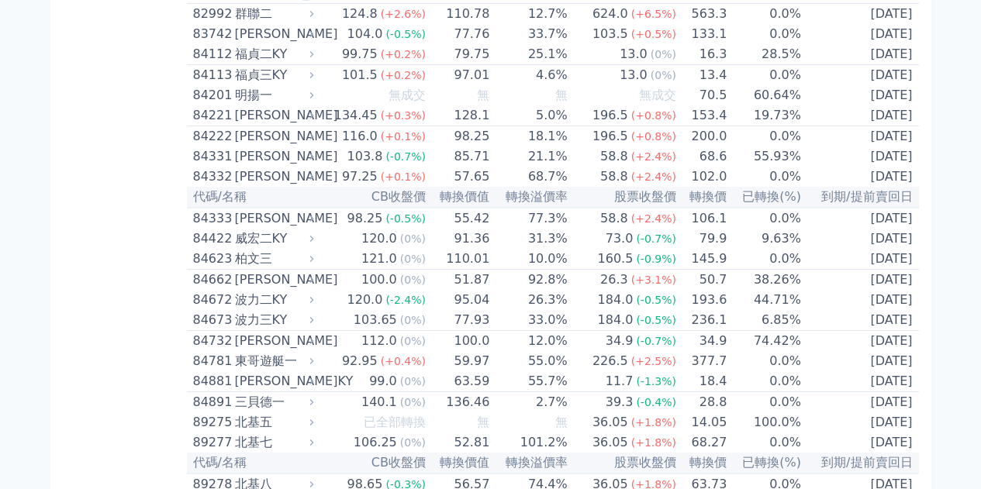
scroll to position [8614, 0]
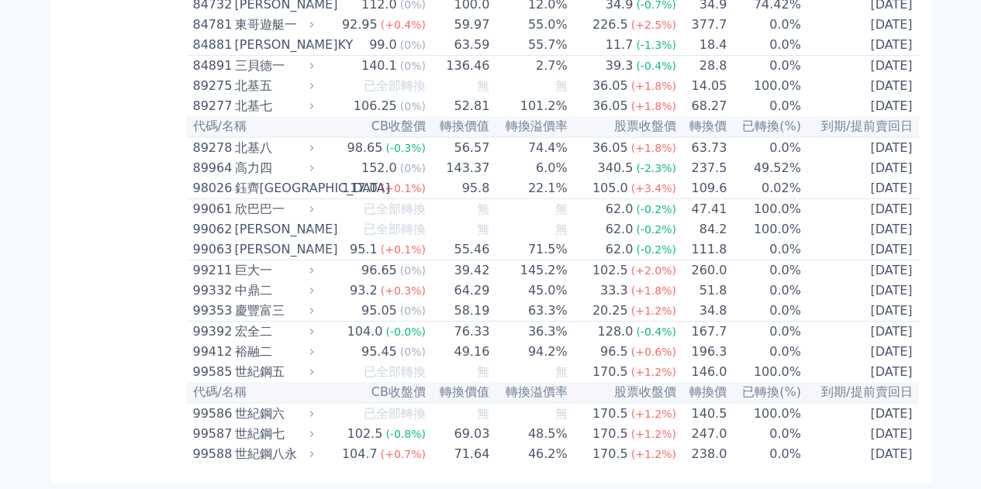
scroll to position [8808, 0]
